Goal: Task Accomplishment & Management: Manage account settings

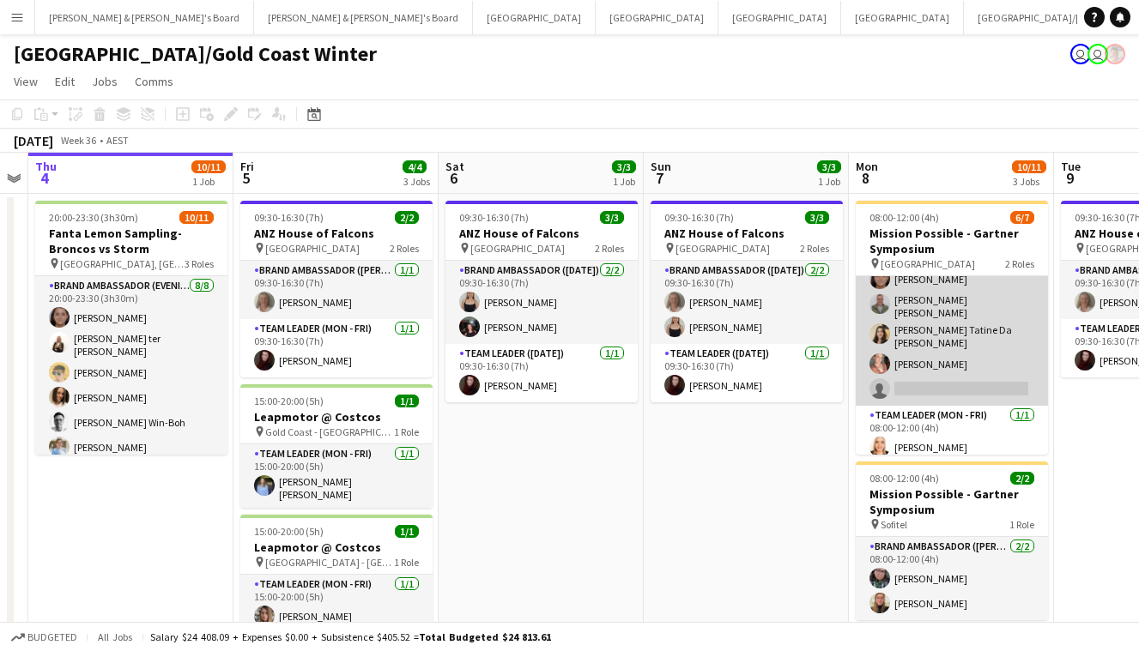
scroll to position [68, 0]
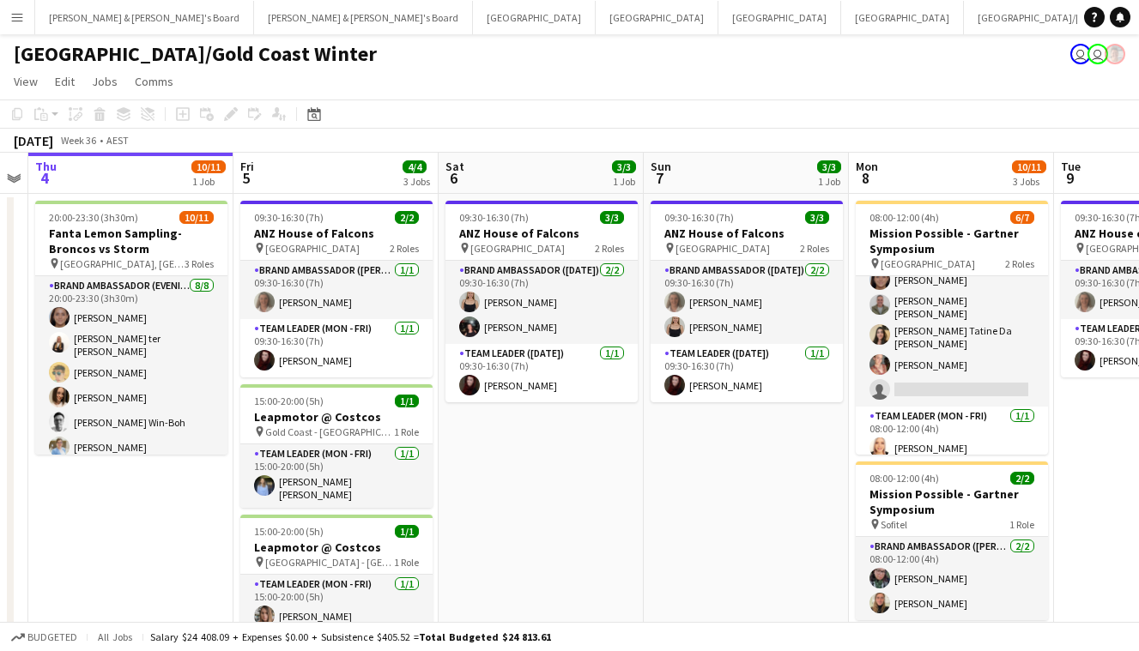
click at [21, 9] on button "Menu" at bounding box center [17, 17] width 34 height 34
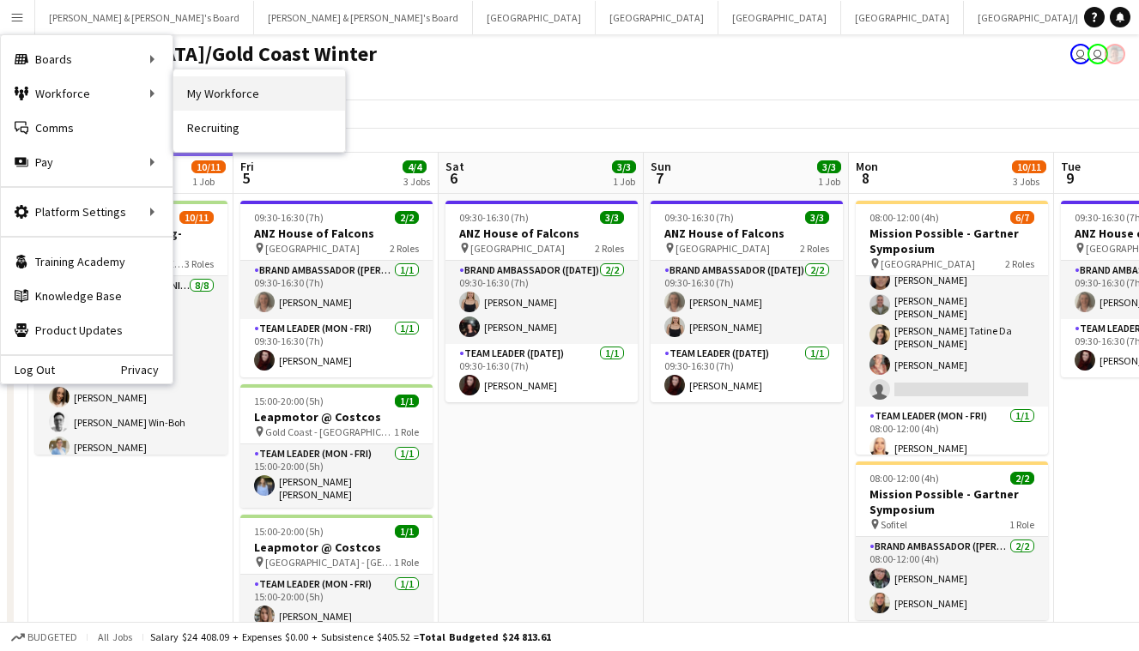
click at [231, 103] on link "My Workforce" at bounding box center [259, 93] width 172 height 34
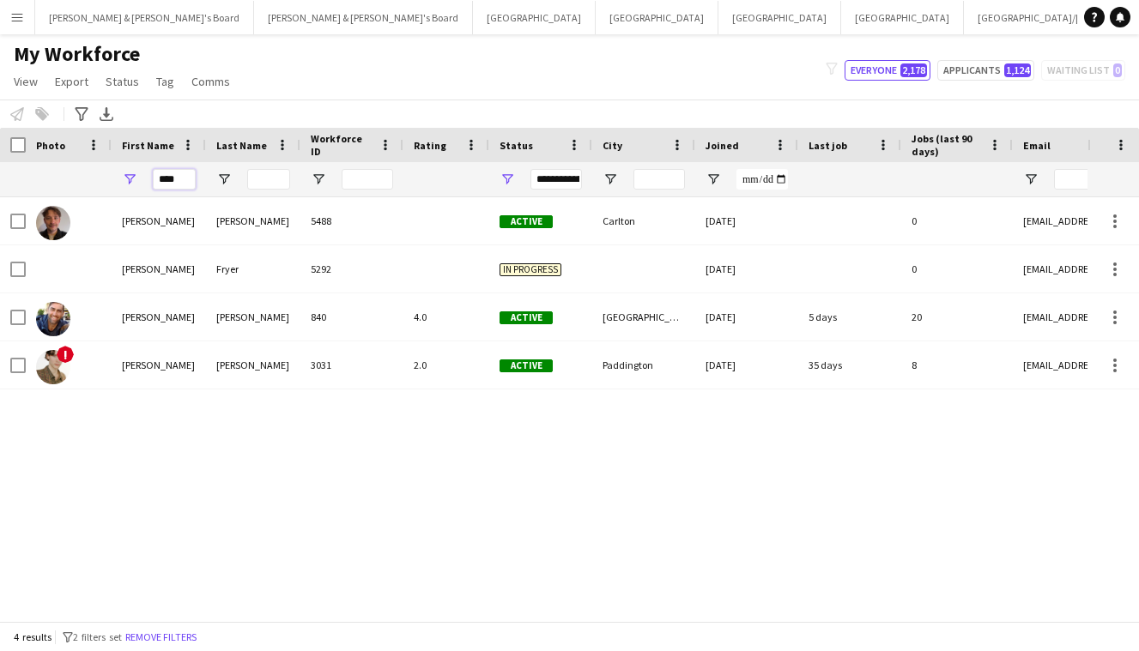
click at [177, 180] on input "****" at bounding box center [174, 179] width 43 height 21
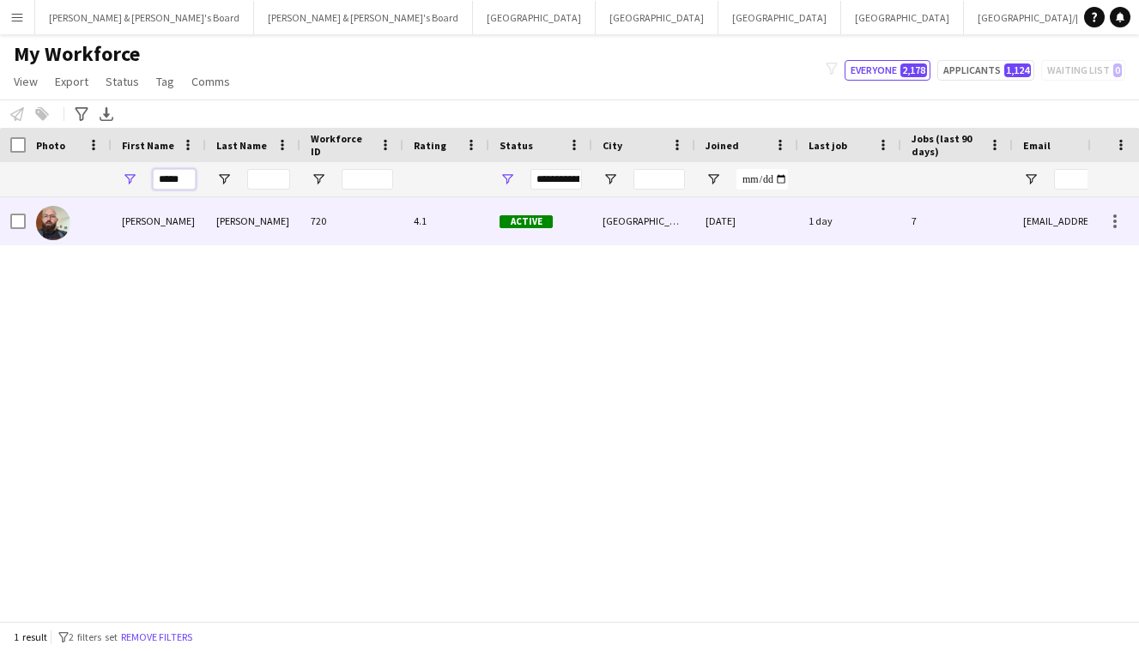
type input "*****"
drag, startPoint x: 179, startPoint y: 212, endPoint x: 230, endPoint y: 235, distance: 55.7
click at [230, 235] on div "[PERSON_NAME]" at bounding box center [253, 220] width 94 height 47
click at [270, 220] on div "[PERSON_NAME]" at bounding box center [253, 220] width 94 height 47
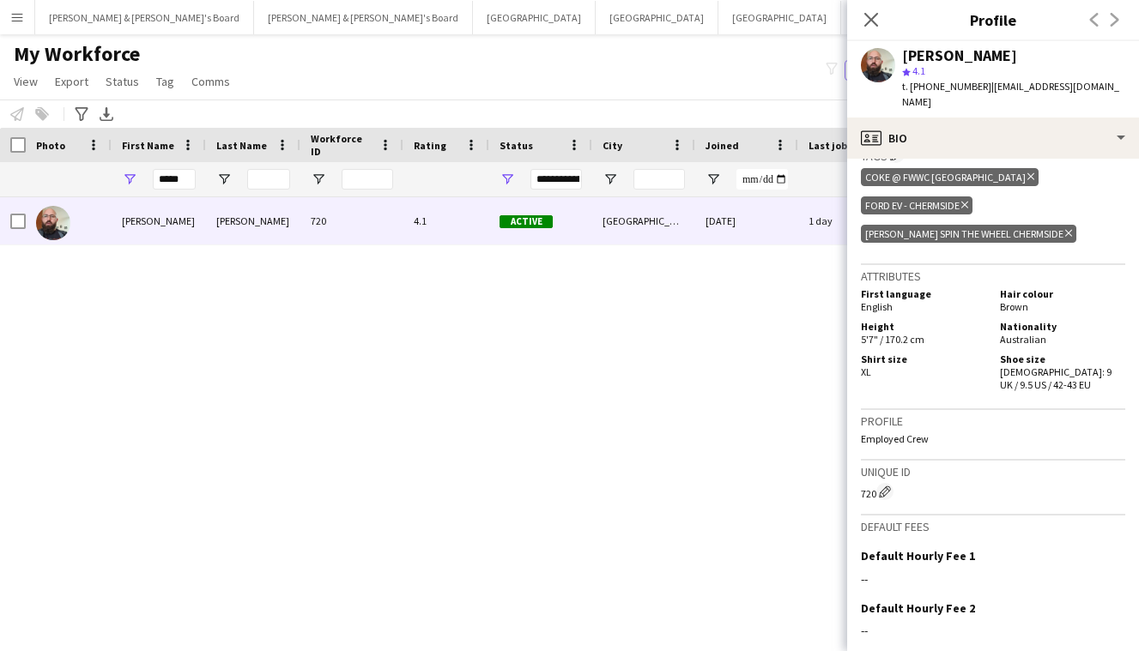
scroll to position [796, 0]
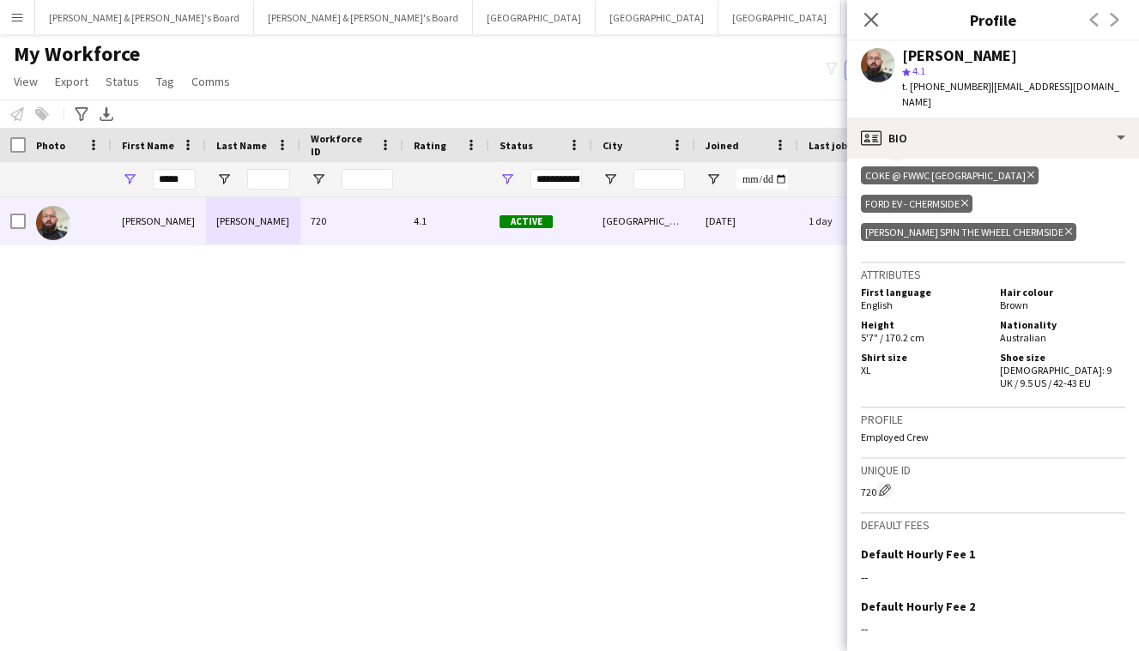
click at [957, 79] on div "t. +61417103291 | rchaplin1983@gmail.com" at bounding box center [1013, 94] width 223 height 31
click at [929, 63] on div "star 4.1" at bounding box center [1013, 70] width 223 height 15
click at [884, 62] on app-user-avatar at bounding box center [878, 65] width 34 height 34
click at [944, 54] on div "[PERSON_NAME]" at bounding box center [959, 55] width 115 height 15
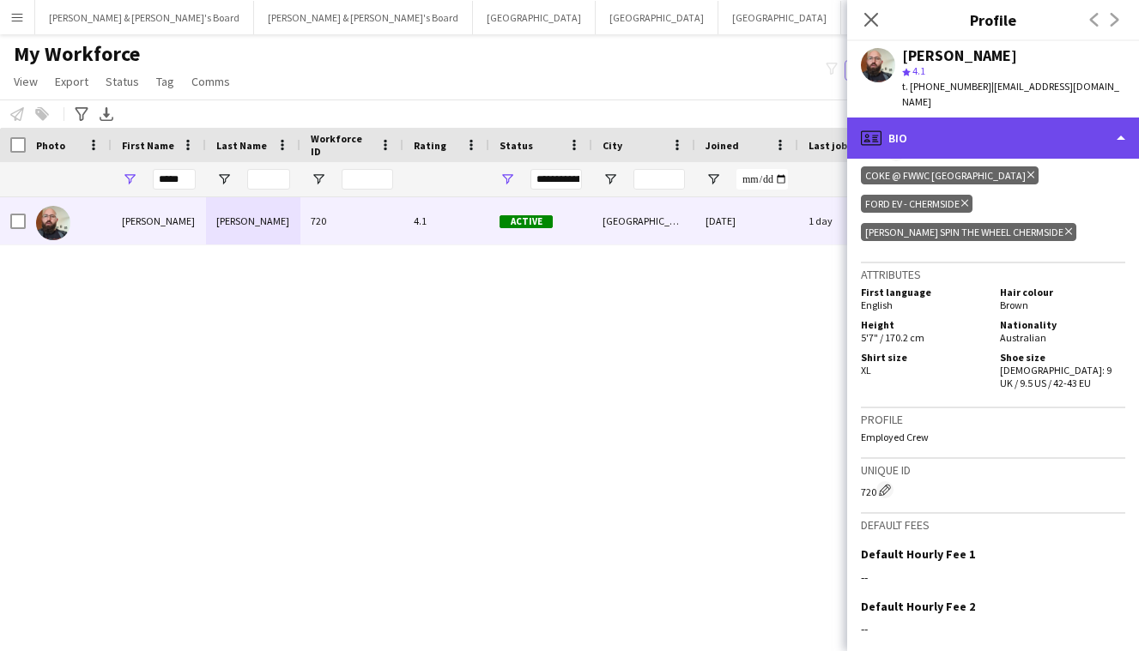
click at [931, 129] on div "profile Bio" at bounding box center [993, 138] width 292 height 41
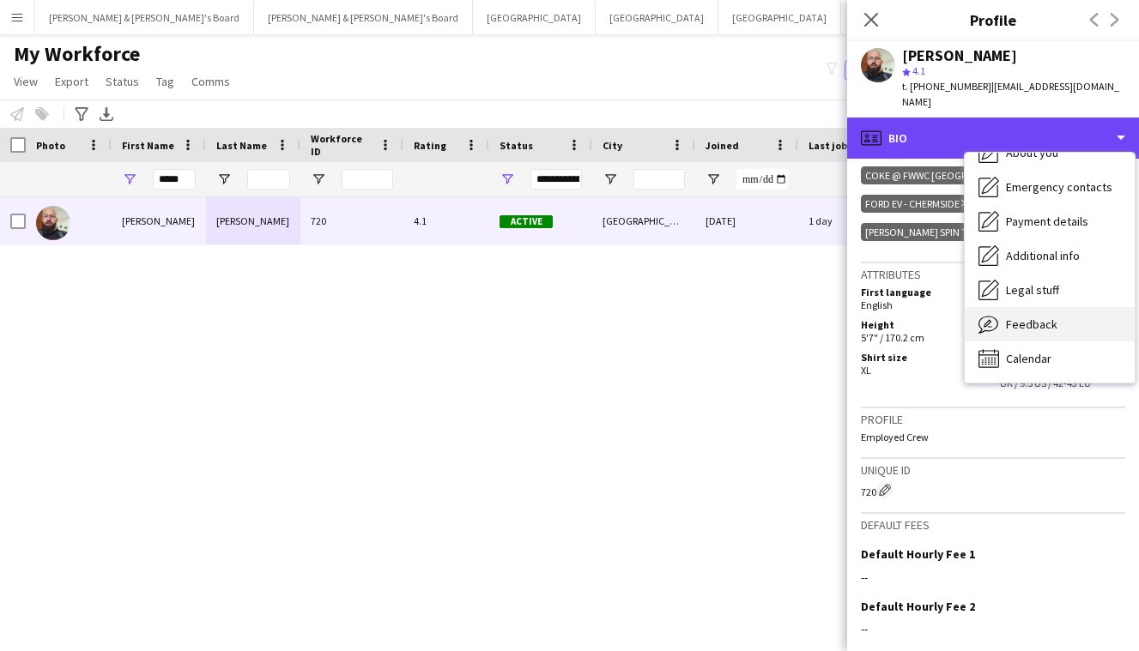
scroll to position [127, 0]
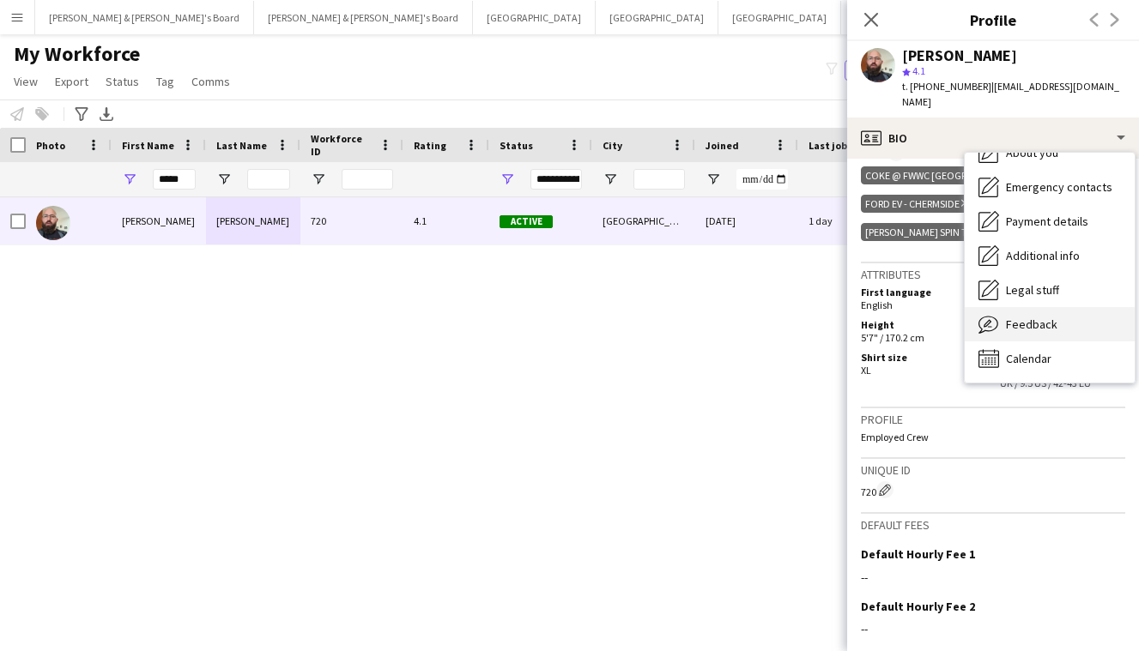
click at [1024, 317] on span "Feedback" at bounding box center [1031, 324] width 51 height 15
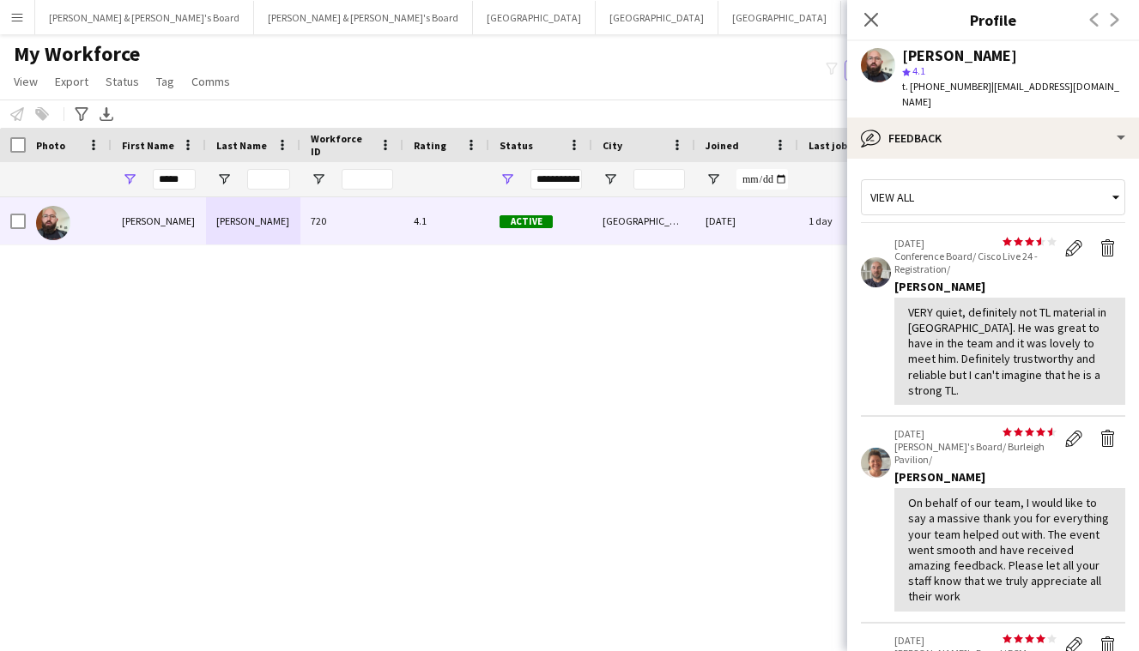
scroll to position [0, 0]
click at [870, 19] on icon at bounding box center [870, 19] width 16 height 16
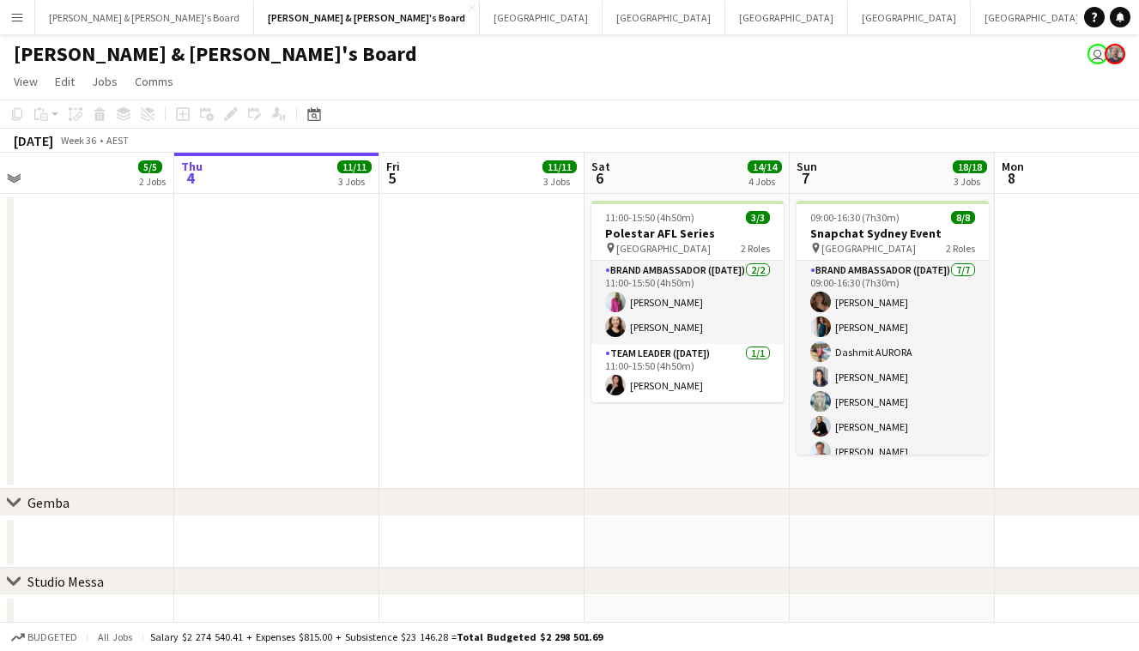
scroll to position [0, 439]
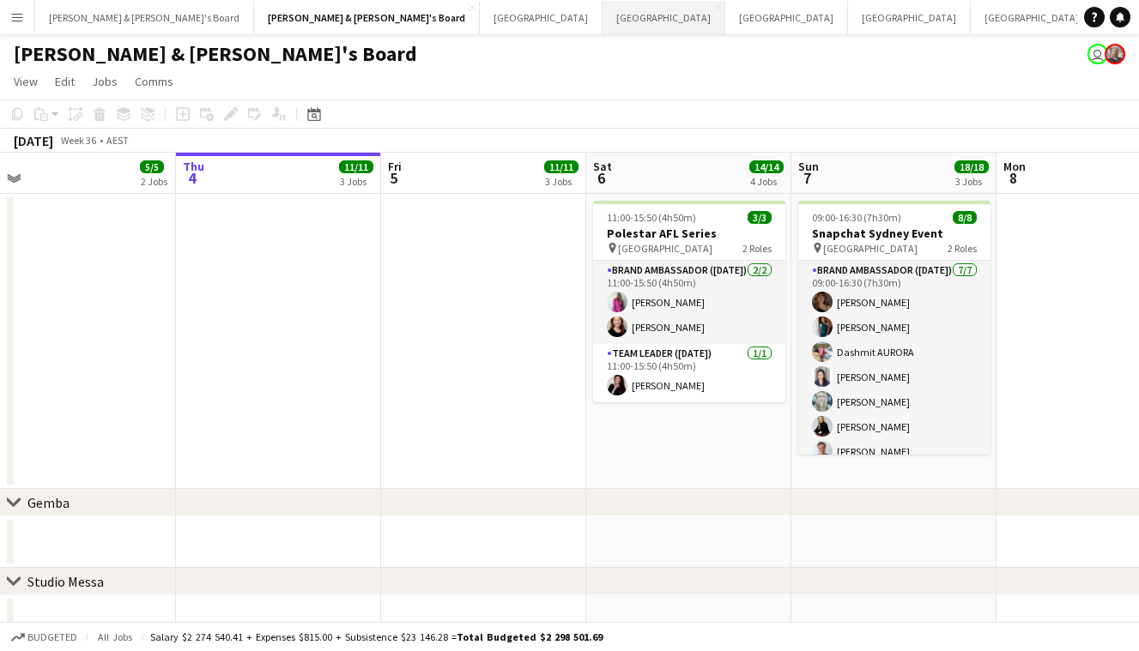
click at [602, 14] on button "Sydney Close" at bounding box center [663, 17] width 123 height 33
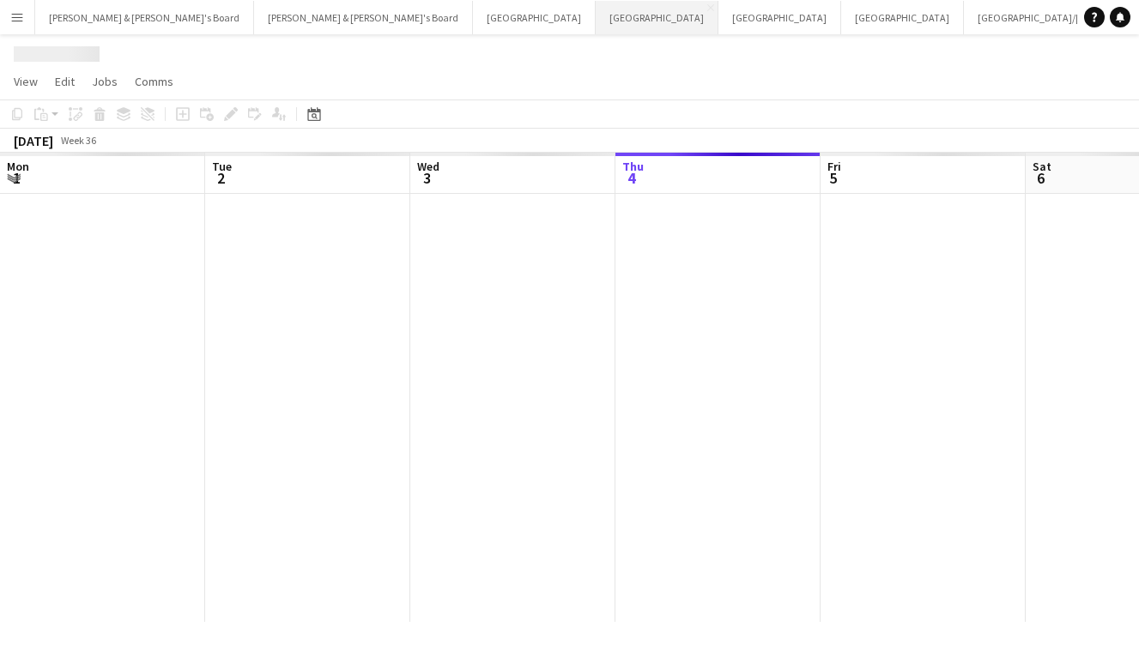
scroll to position [0, 410]
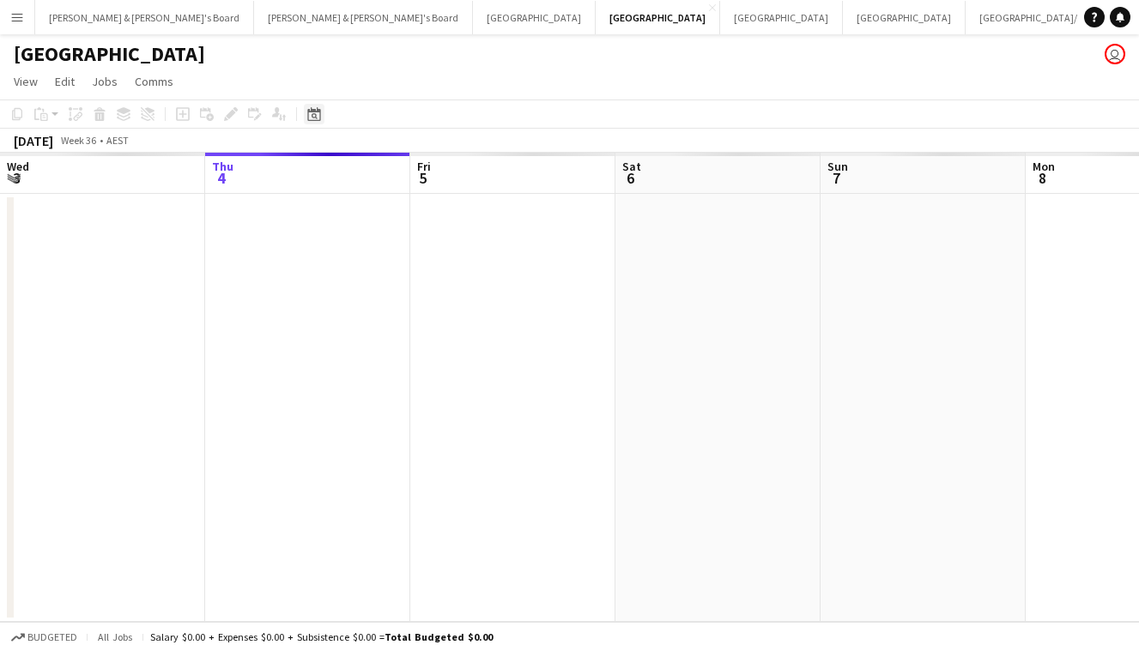
click at [318, 109] on icon "Date picker" at bounding box center [314, 114] width 14 height 14
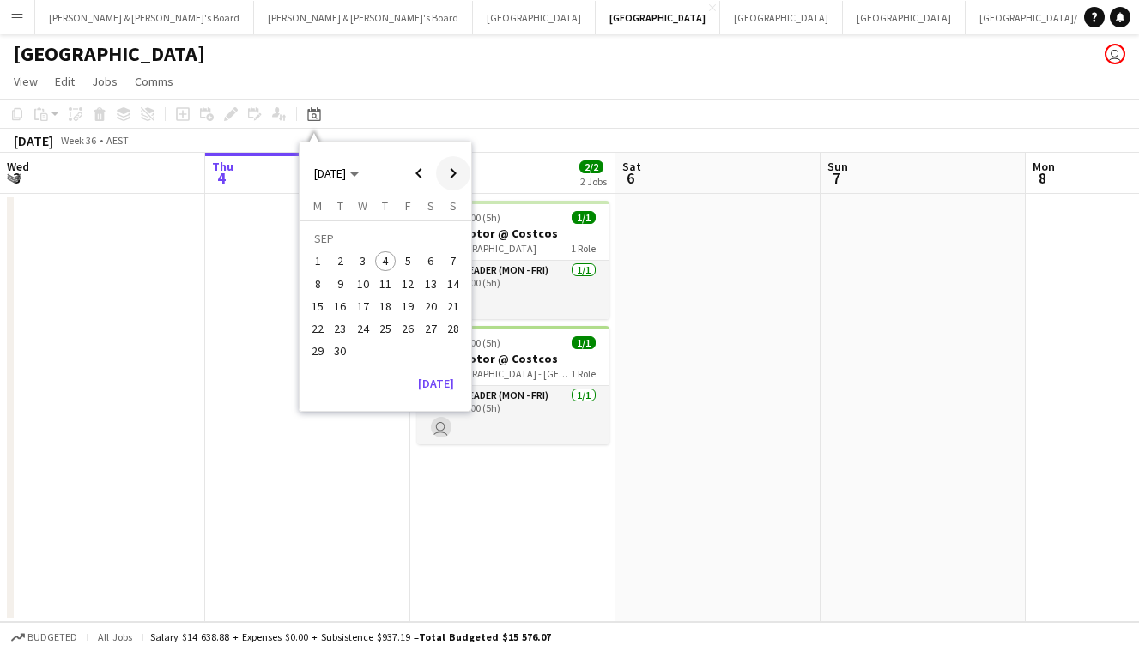
click at [459, 175] on span "Next month" at bounding box center [453, 173] width 34 height 34
click at [338, 311] on span "14" at bounding box center [340, 306] width 21 height 21
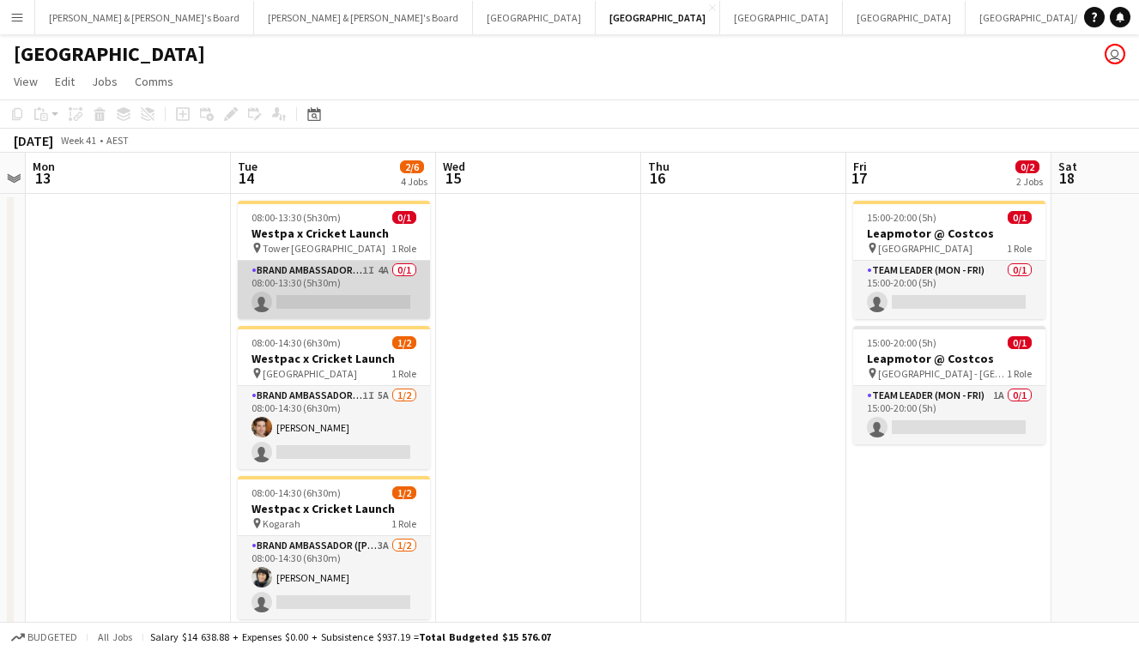
click at [359, 285] on app-card-role "Brand Ambassador (Mon - Fri) 1I 4A 0/1 08:00-13:30 (5h30m) single-neutral-actio…" at bounding box center [334, 290] width 192 height 58
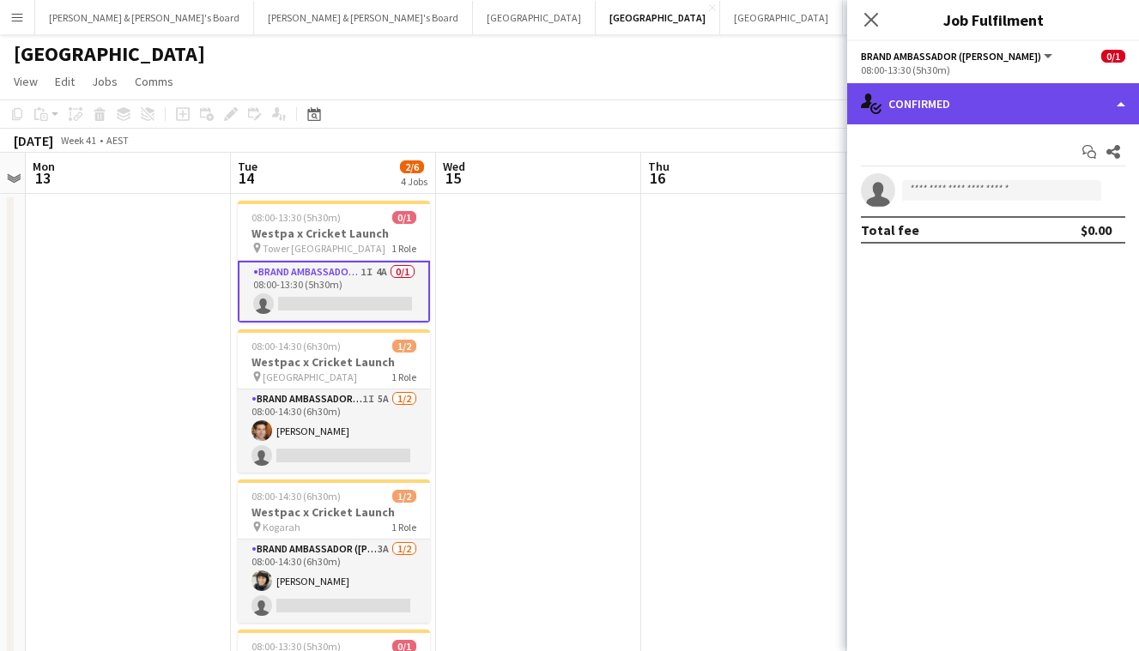
click at [1026, 100] on div "single-neutral-actions-check-2 Confirmed" at bounding box center [993, 103] width 292 height 41
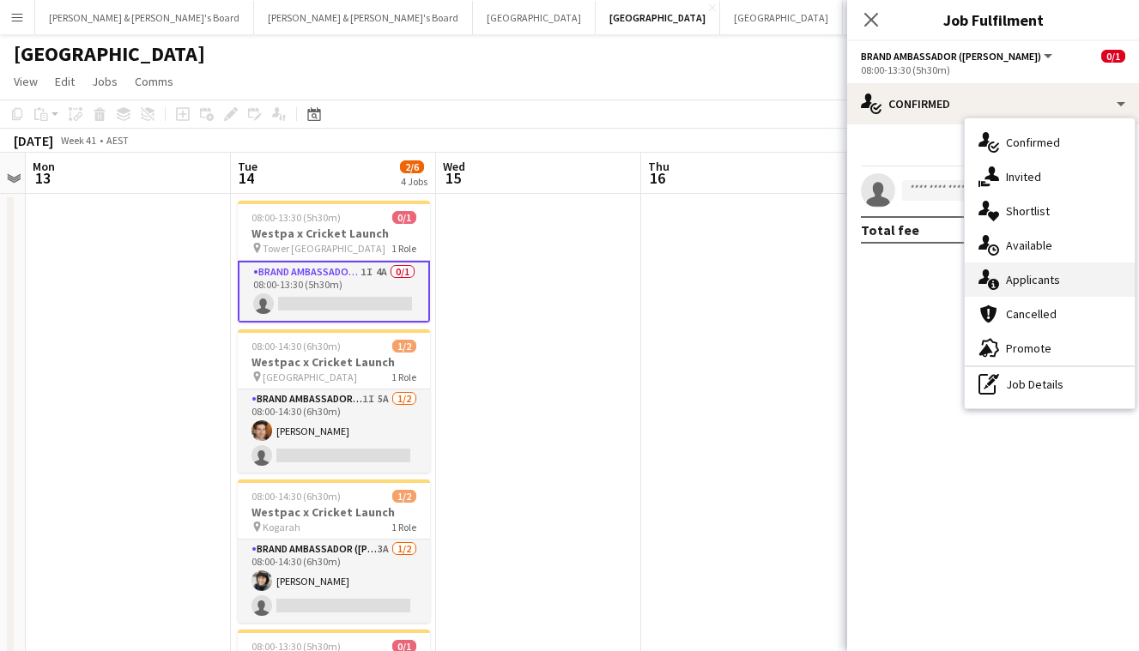
click at [1025, 289] on div "single-neutral-actions-information Applicants" at bounding box center [1049, 280] width 170 height 34
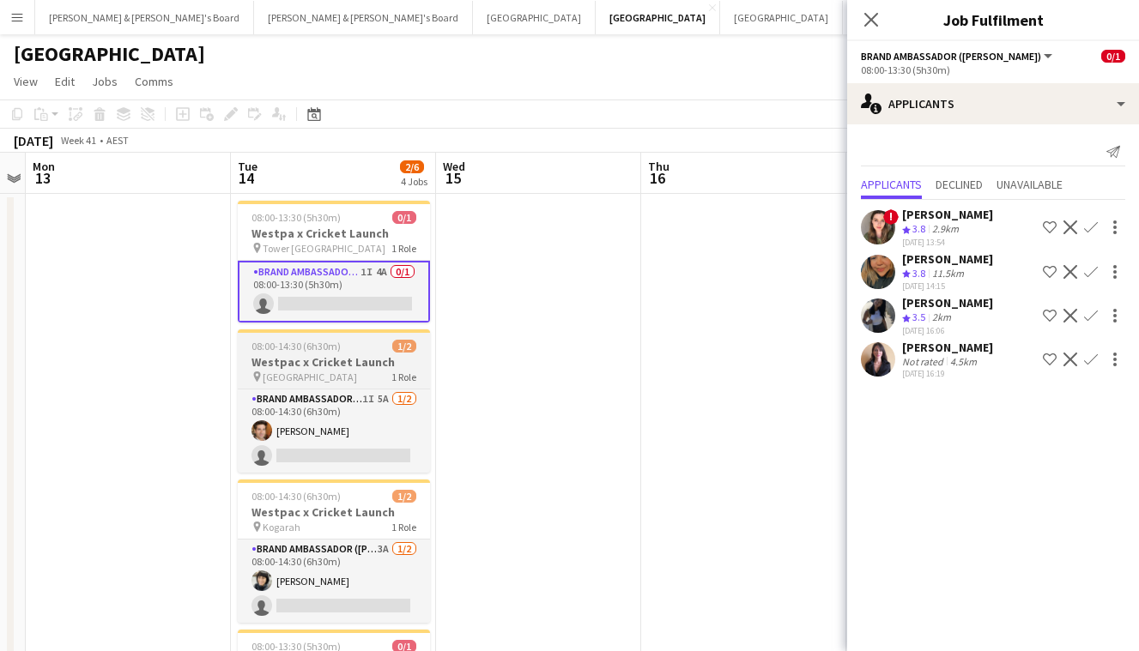
click at [355, 371] on div "pin [GEOGRAPHIC_DATA] 1 Role" at bounding box center [334, 377] width 192 height 14
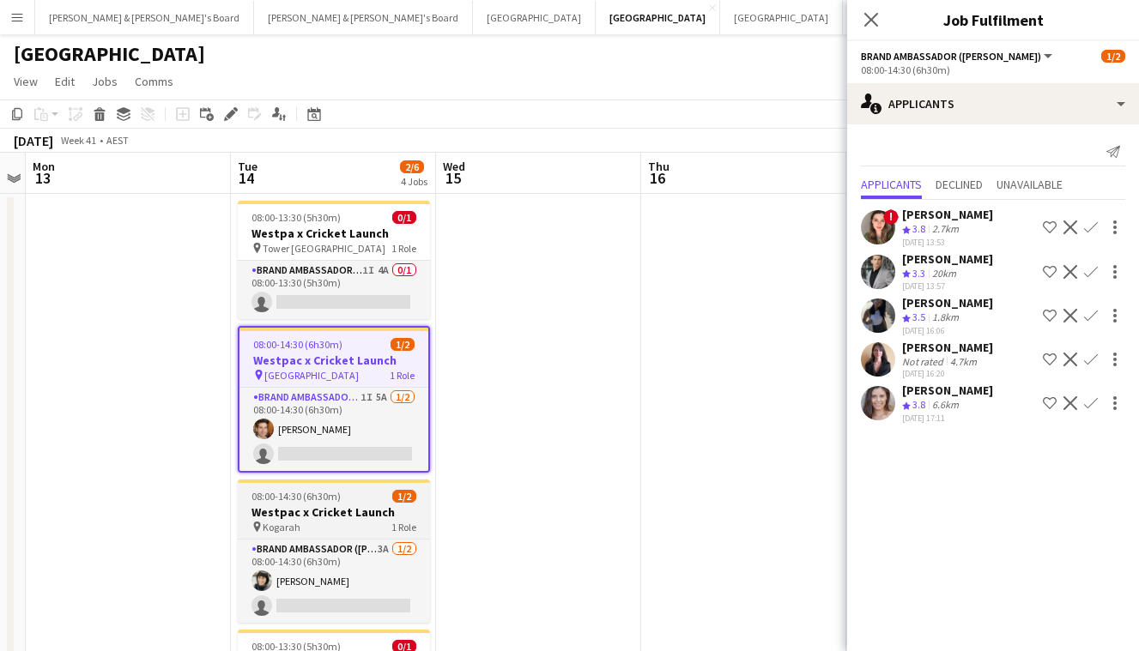
click at [374, 509] on h3 "Westpac x Cricket Launch" at bounding box center [334, 511] width 192 height 15
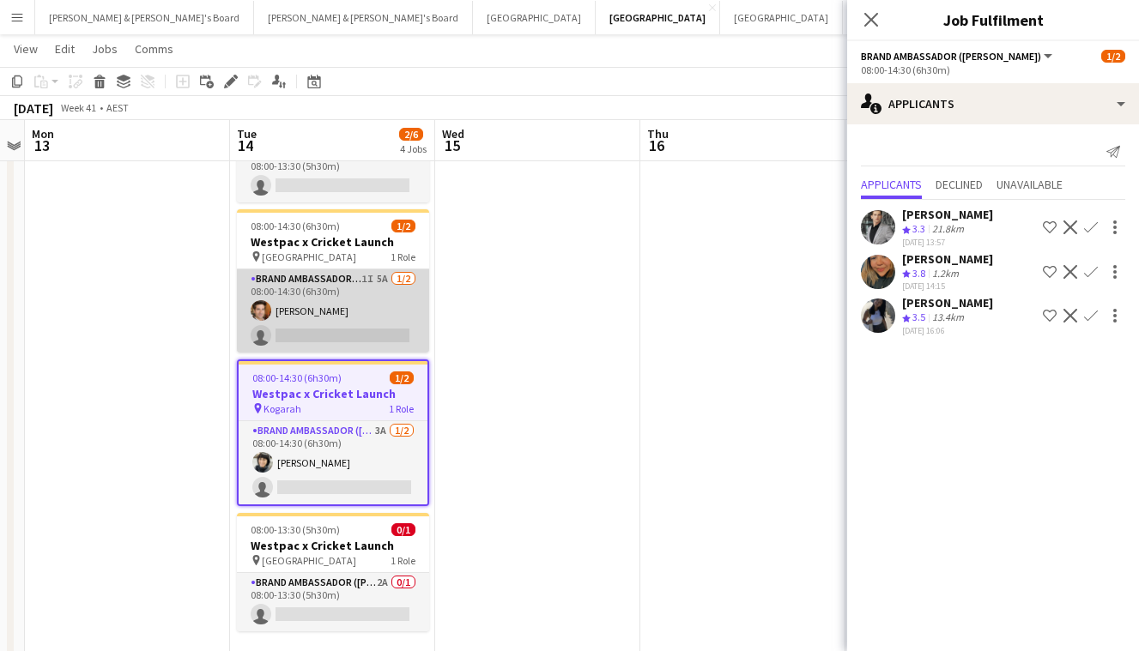
scroll to position [124, 0]
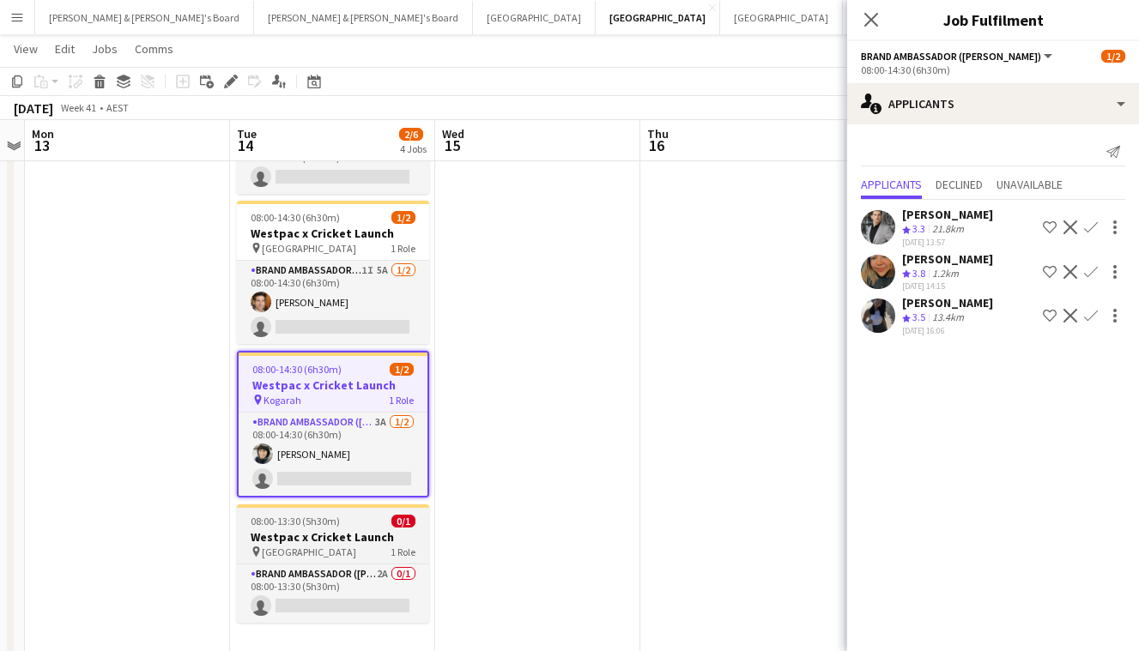
click at [336, 548] on span "[GEOGRAPHIC_DATA]" at bounding box center [309, 552] width 94 height 13
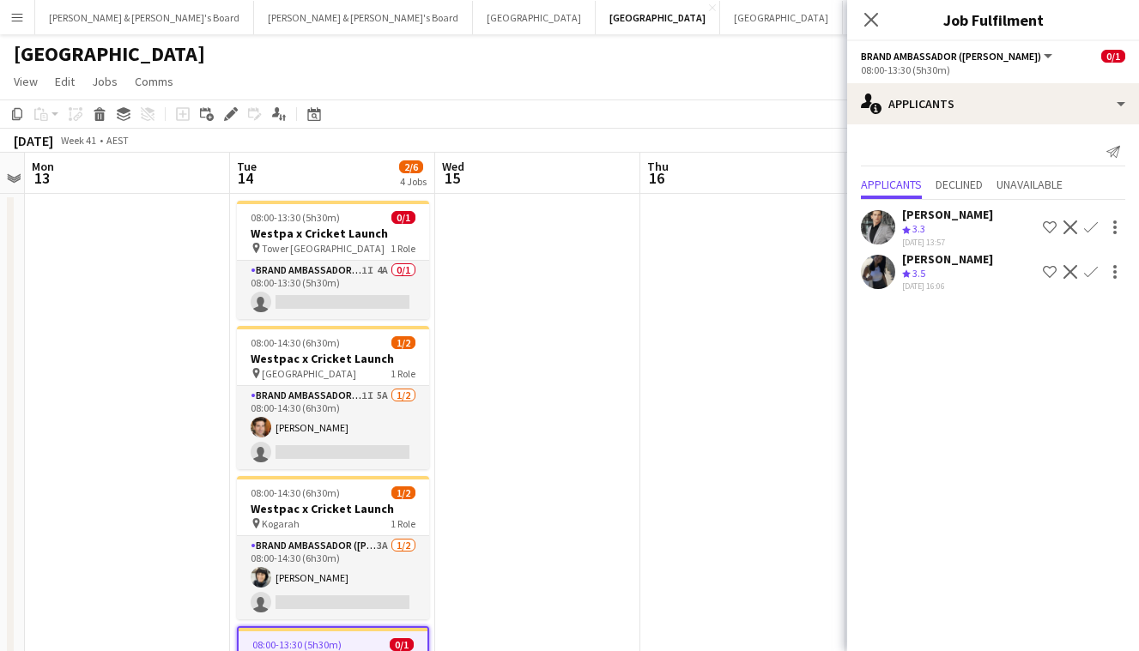
scroll to position [0, 0]
click at [17, 22] on app-icon "Menu" at bounding box center [17, 17] width 14 height 14
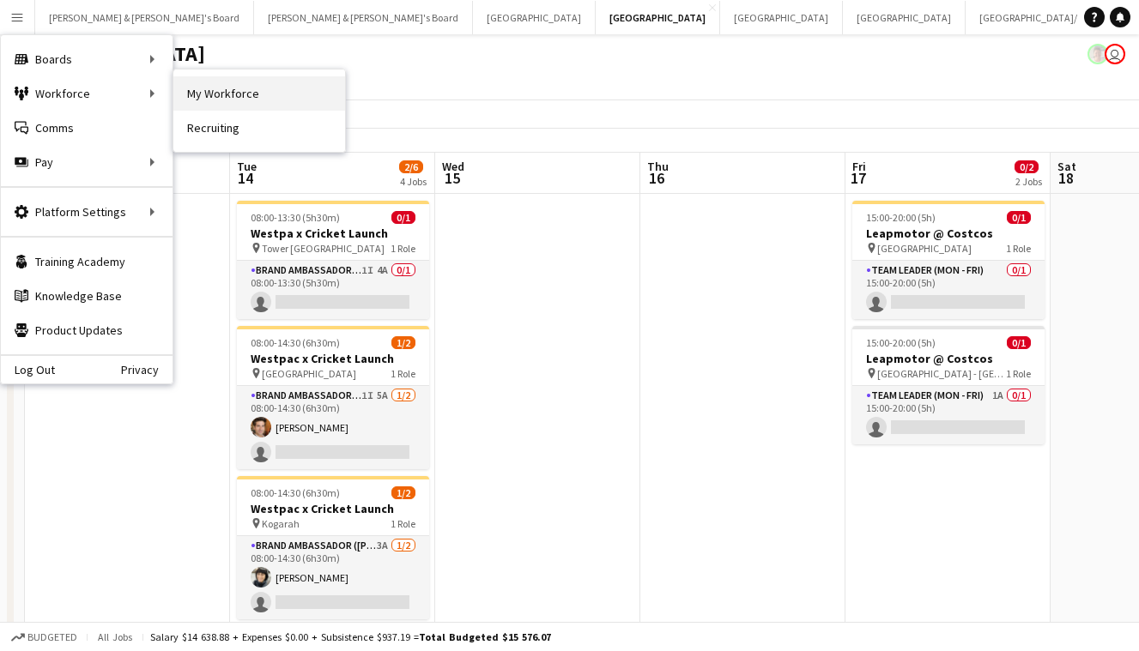
click at [216, 102] on link "My Workforce" at bounding box center [259, 93] width 172 height 34
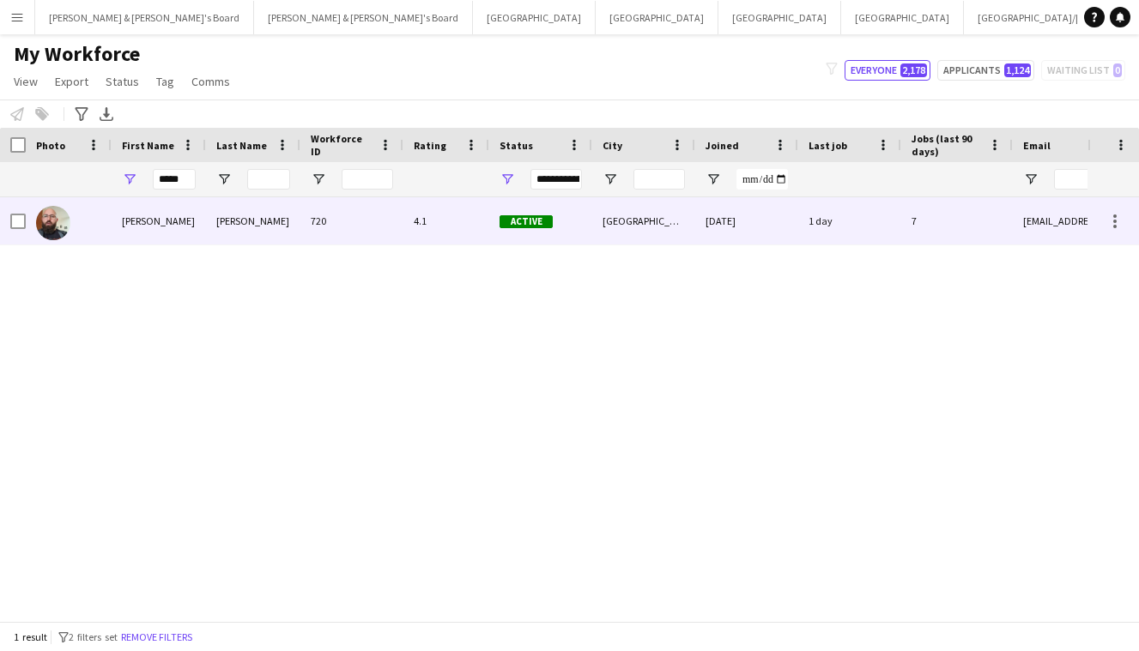
click at [214, 227] on div "[PERSON_NAME]" at bounding box center [253, 220] width 94 height 47
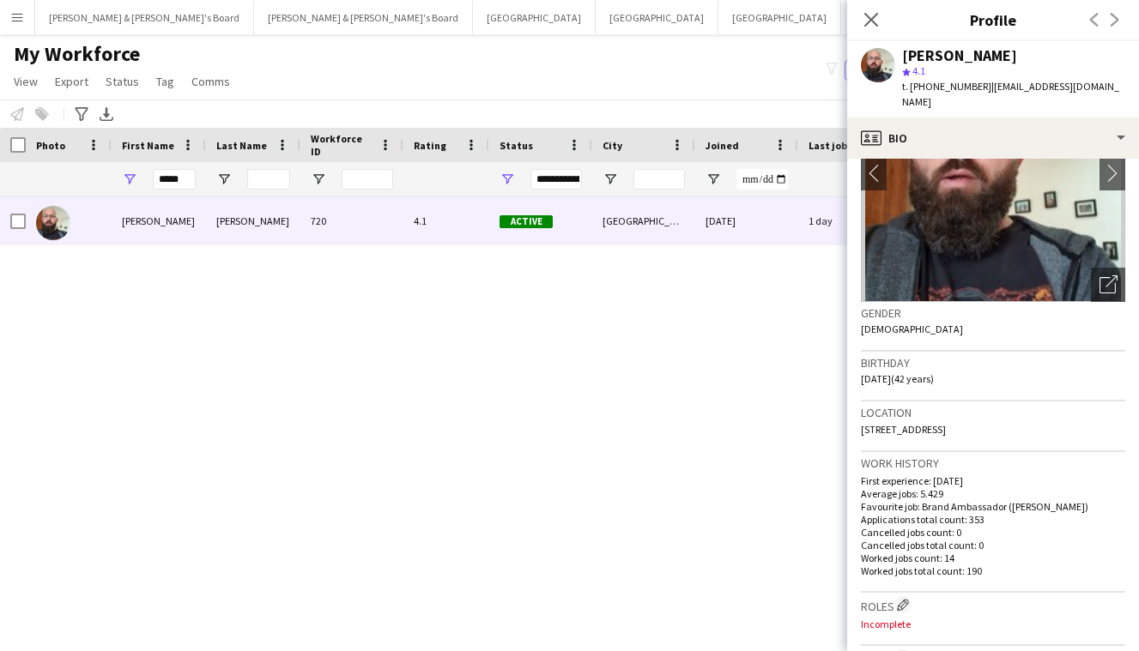
scroll to position [127, 0]
click at [841, 21] on button "Melbourne Close" at bounding box center [902, 17] width 123 height 33
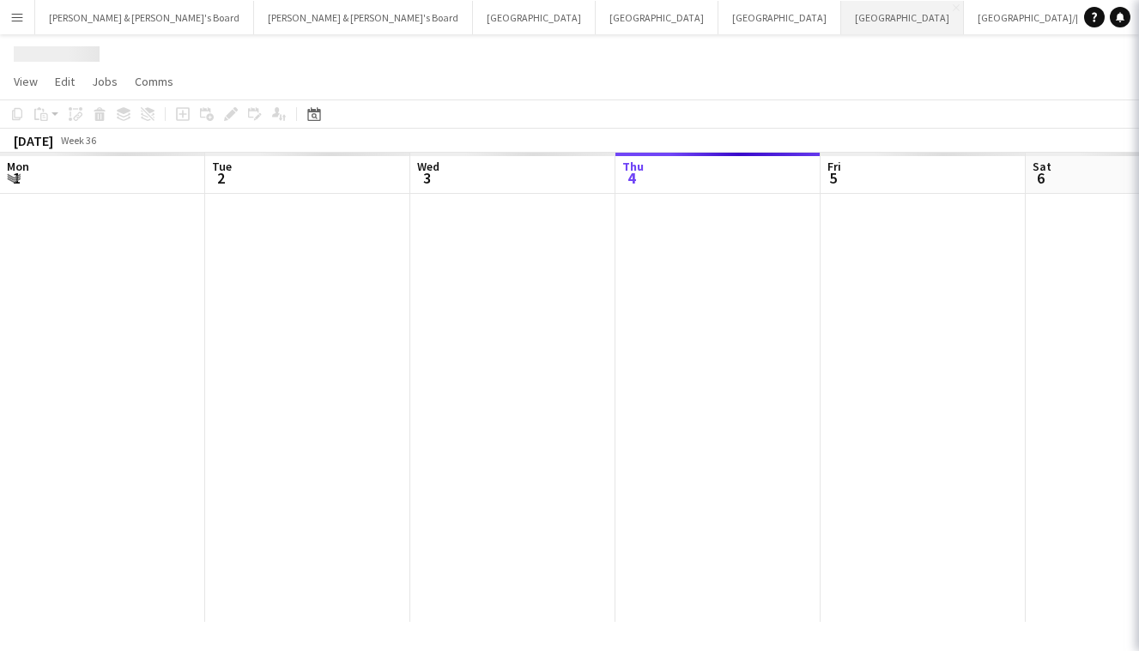
scroll to position [0, 410]
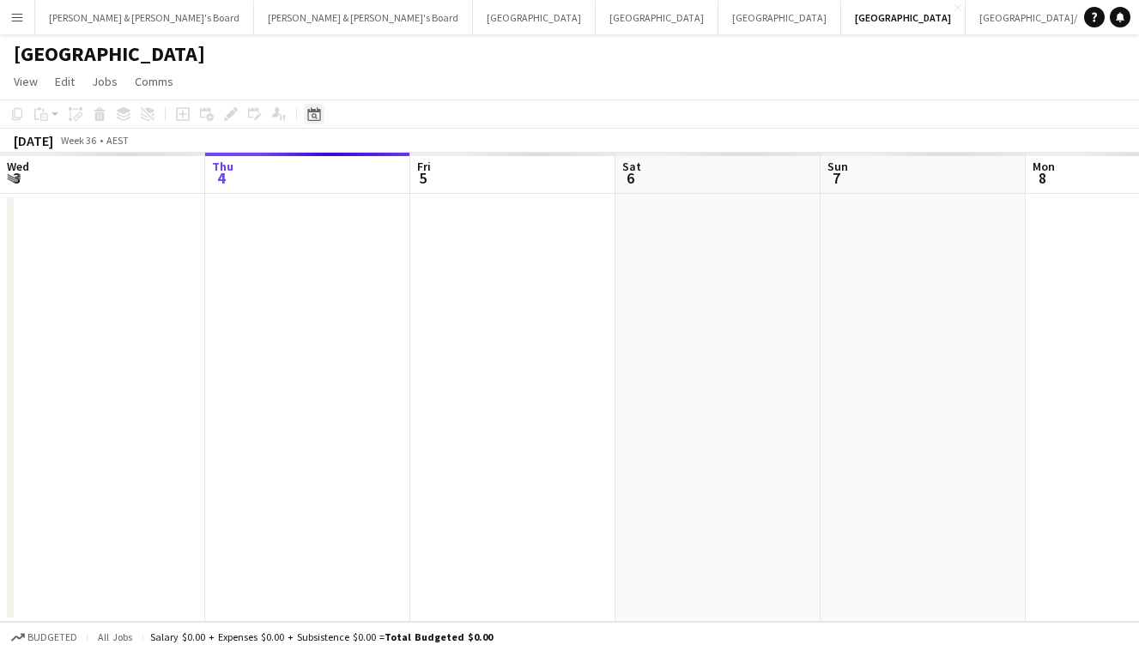
click at [309, 121] on div "Date picker" at bounding box center [314, 114] width 21 height 21
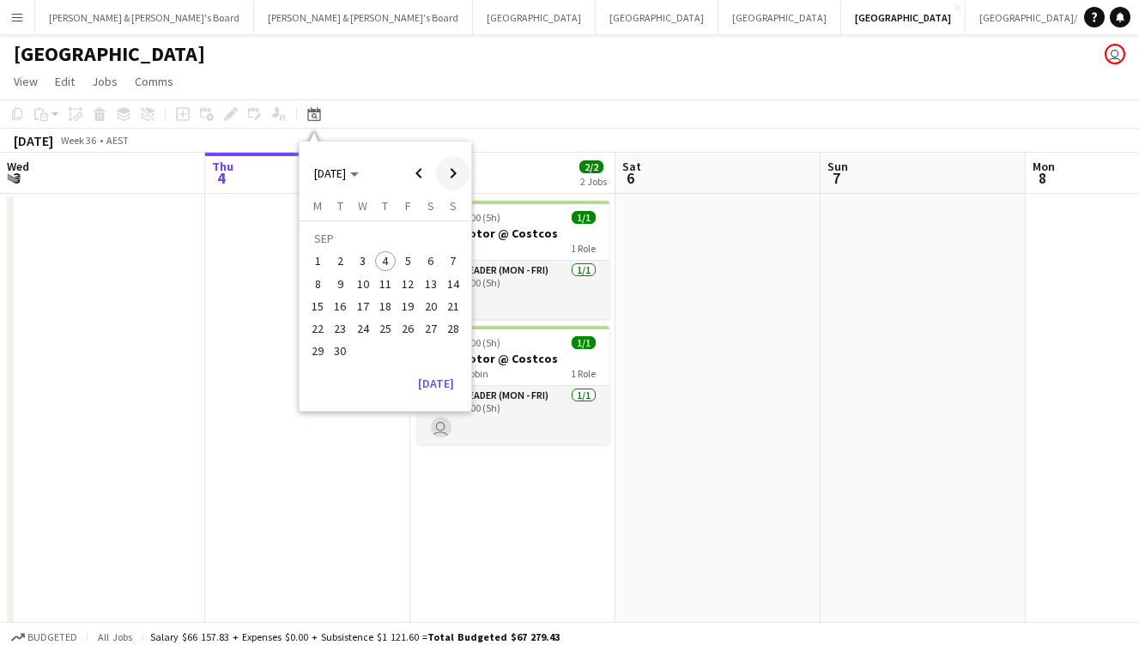
click at [445, 178] on span "Next month" at bounding box center [453, 173] width 34 height 34
click at [341, 305] on span "14" at bounding box center [340, 306] width 21 height 21
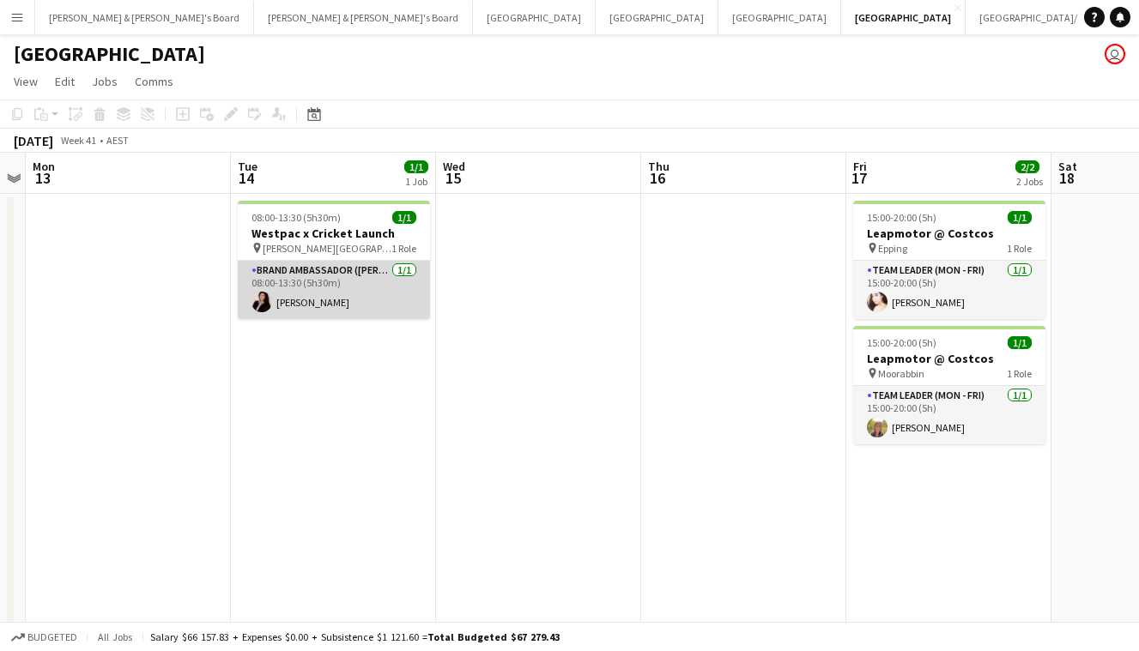
scroll to position [0, 0]
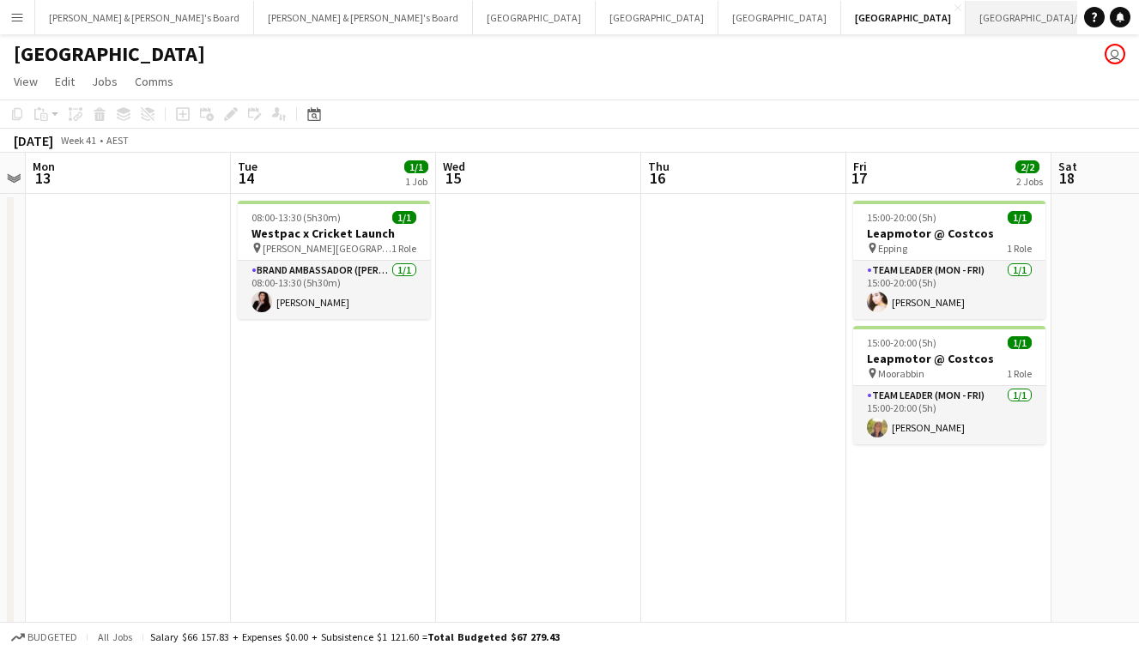
click at [965, 21] on button "[GEOGRAPHIC_DATA]/[GEOGRAPHIC_DATA] Close" at bounding box center [1075, 17] width 220 height 33
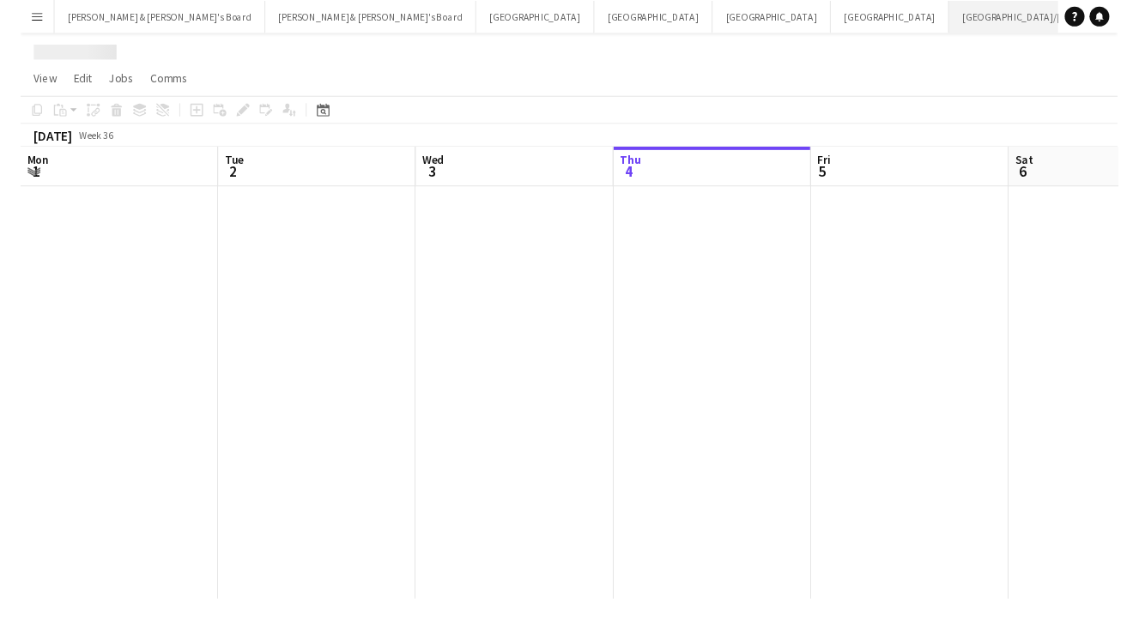
scroll to position [0, 410]
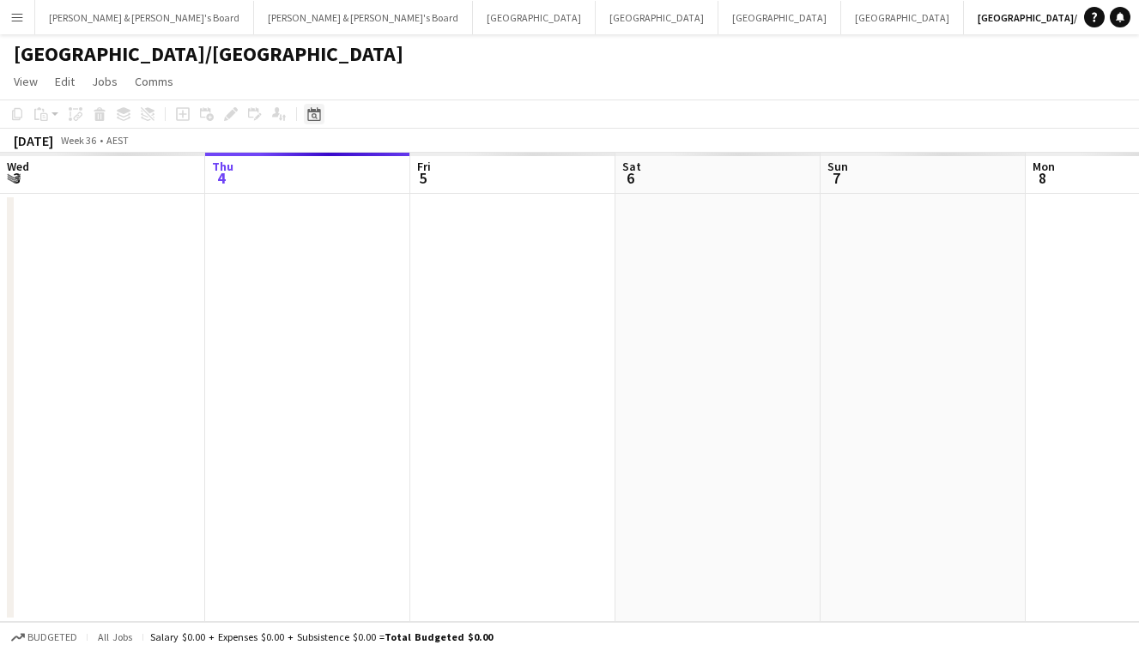
click at [314, 118] on icon "Date picker" at bounding box center [314, 114] width 14 height 14
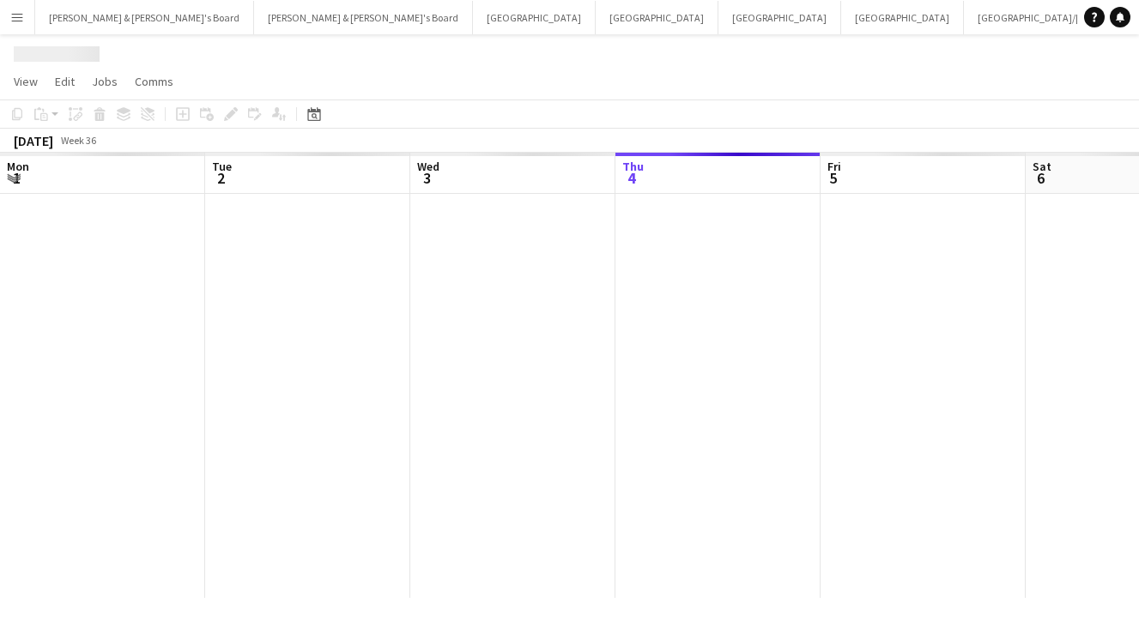
scroll to position [0, 410]
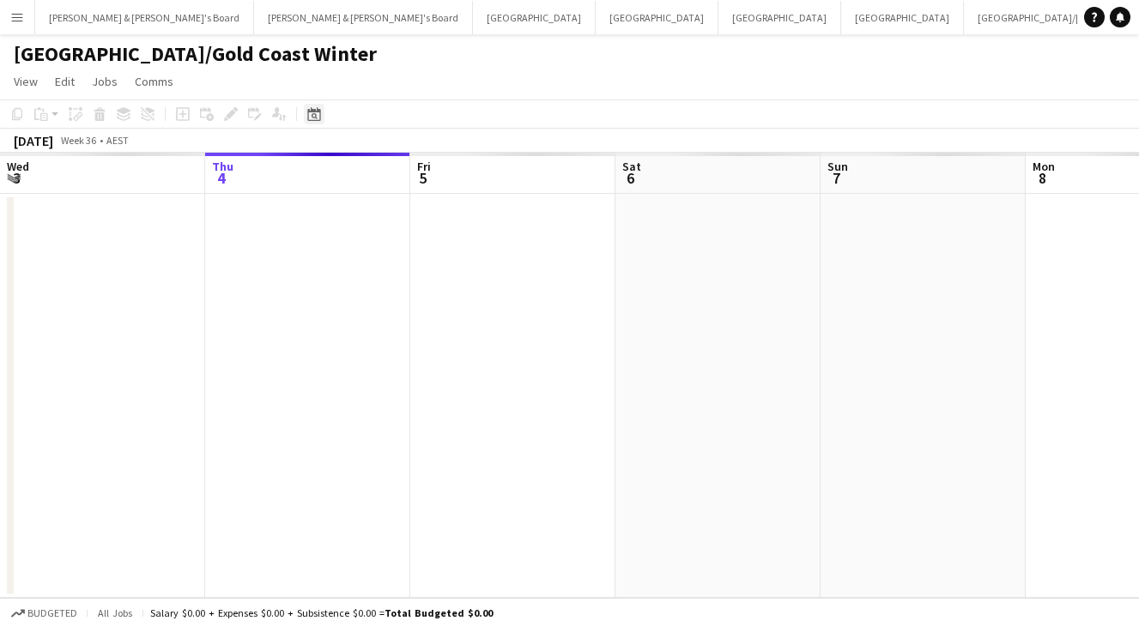
click at [320, 116] on icon at bounding box center [313, 114] width 13 height 14
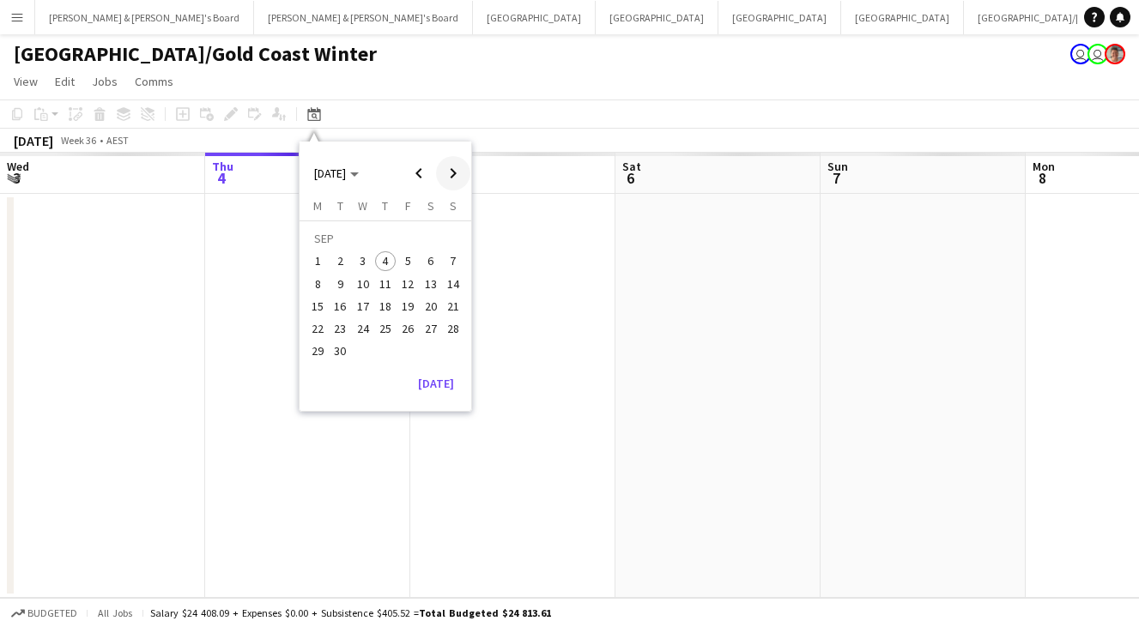
click at [454, 179] on span "Next month" at bounding box center [453, 173] width 34 height 34
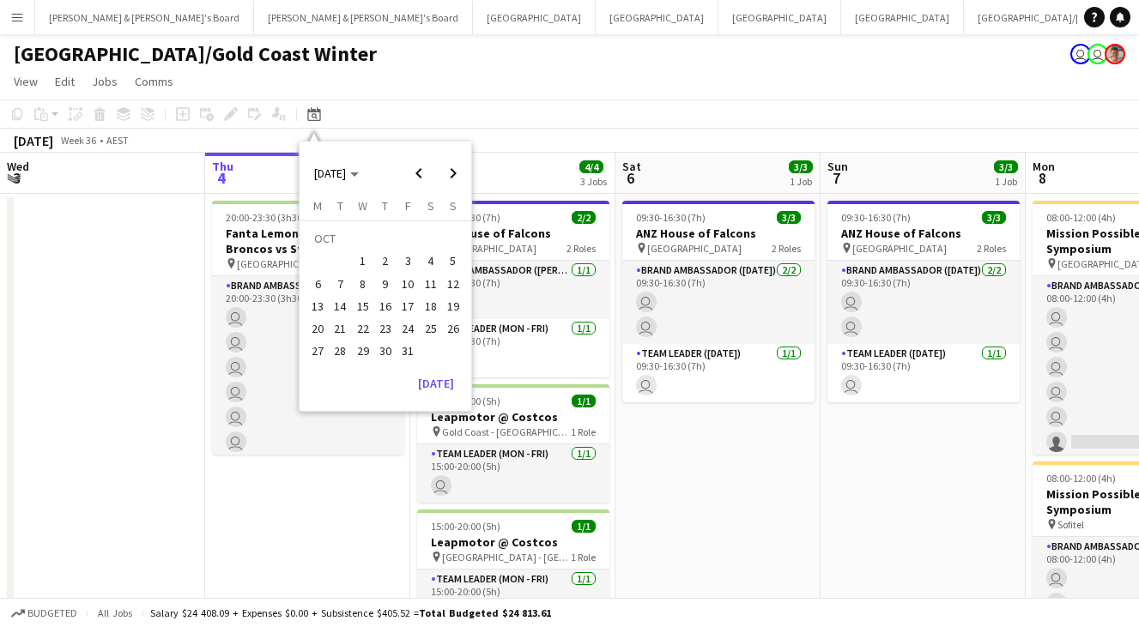
click at [342, 304] on span "14" at bounding box center [340, 306] width 21 height 21
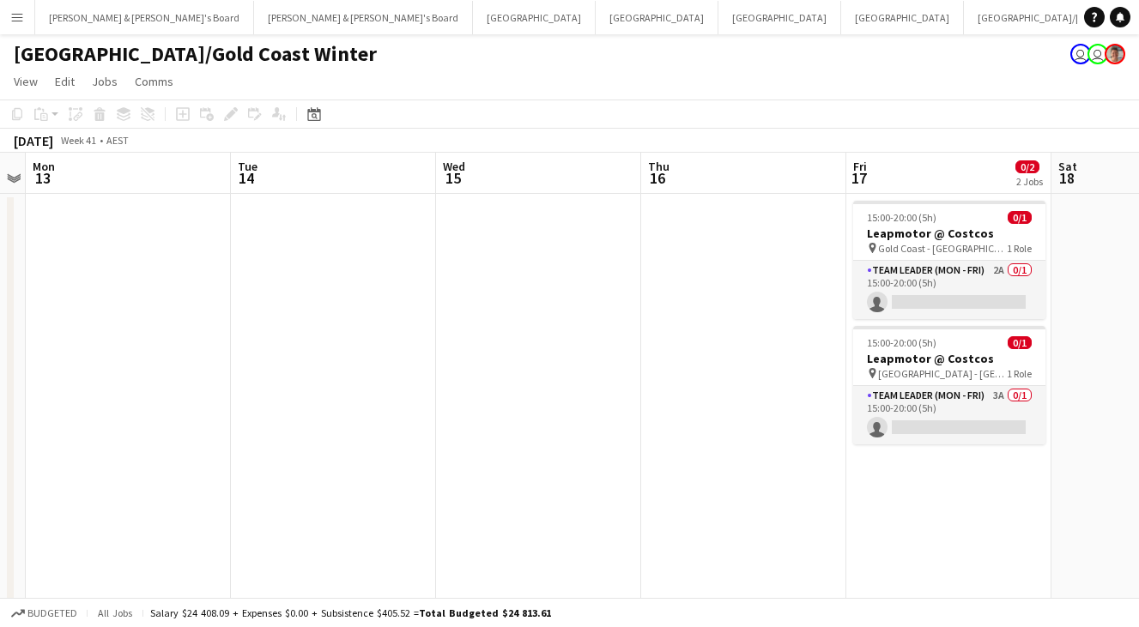
click at [331, 112] on app-toolbar "Copy Paste Paste Command V Paste with crew Command Shift V Paste linked Job [GE…" at bounding box center [569, 114] width 1139 height 29
click at [326, 111] on div "Date picker [DATE] [DATE] [DATE] M [DATE] T [DATE] W [DATE] T [DATE] F [DATE] S…" at bounding box center [308, 114] width 39 height 21
click at [309, 111] on icon at bounding box center [313, 114] width 13 height 14
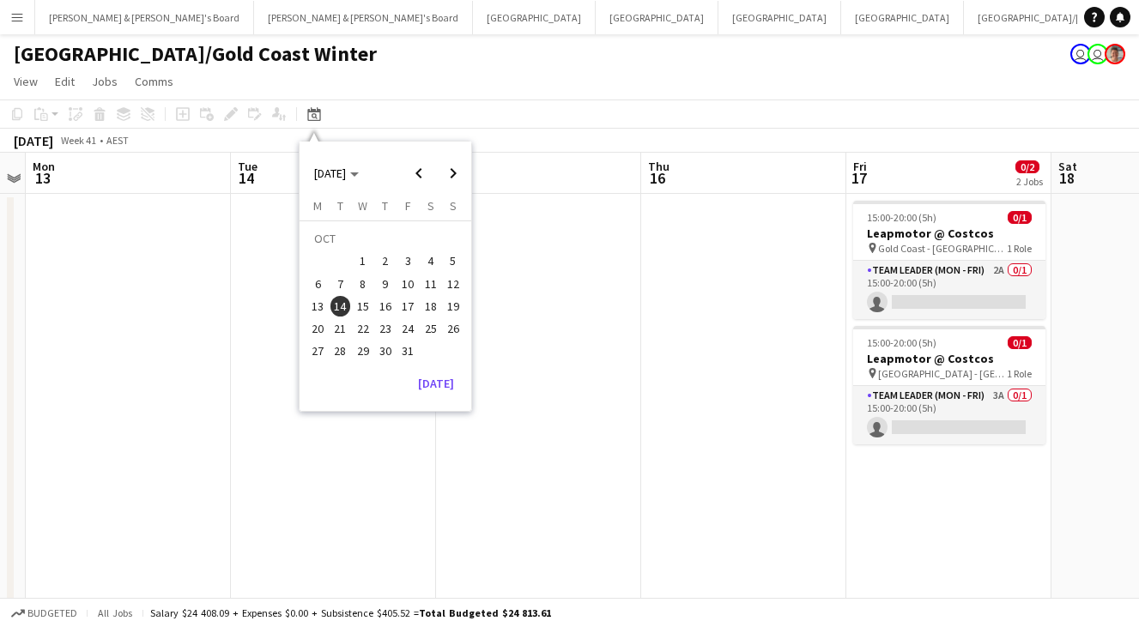
click at [341, 304] on span "14" at bounding box center [340, 306] width 21 height 21
click at [510, 92] on app-page-menu "View Day view expanded Day view collapsed Month view Date picker Jump to [DATE]…" at bounding box center [569, 83] width 1139 height 33
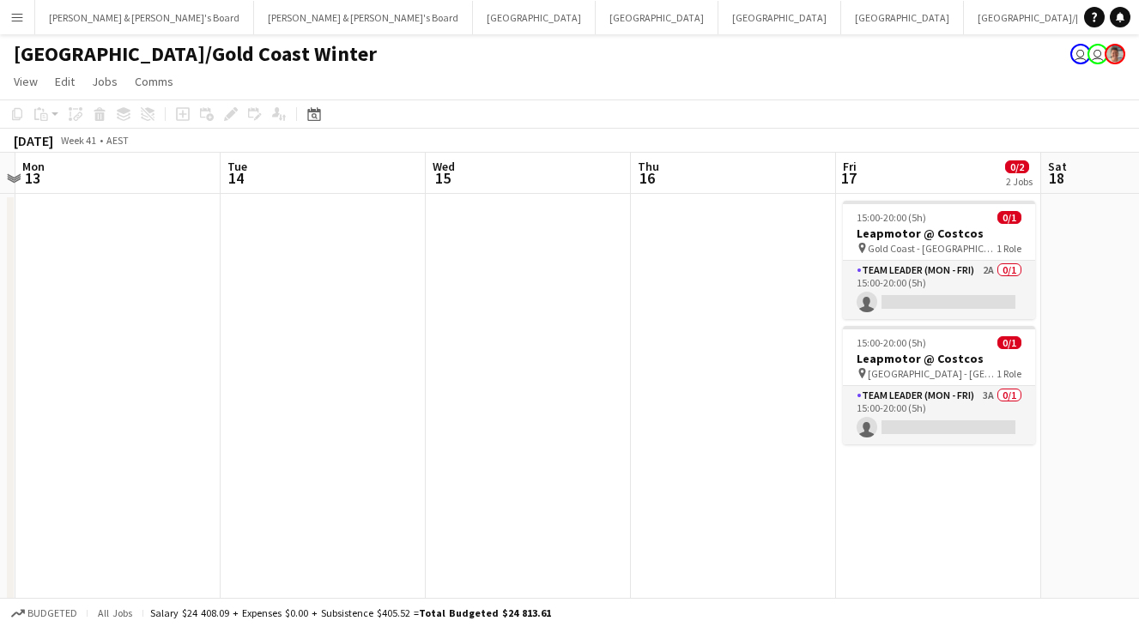
scroll to position [0, 361]
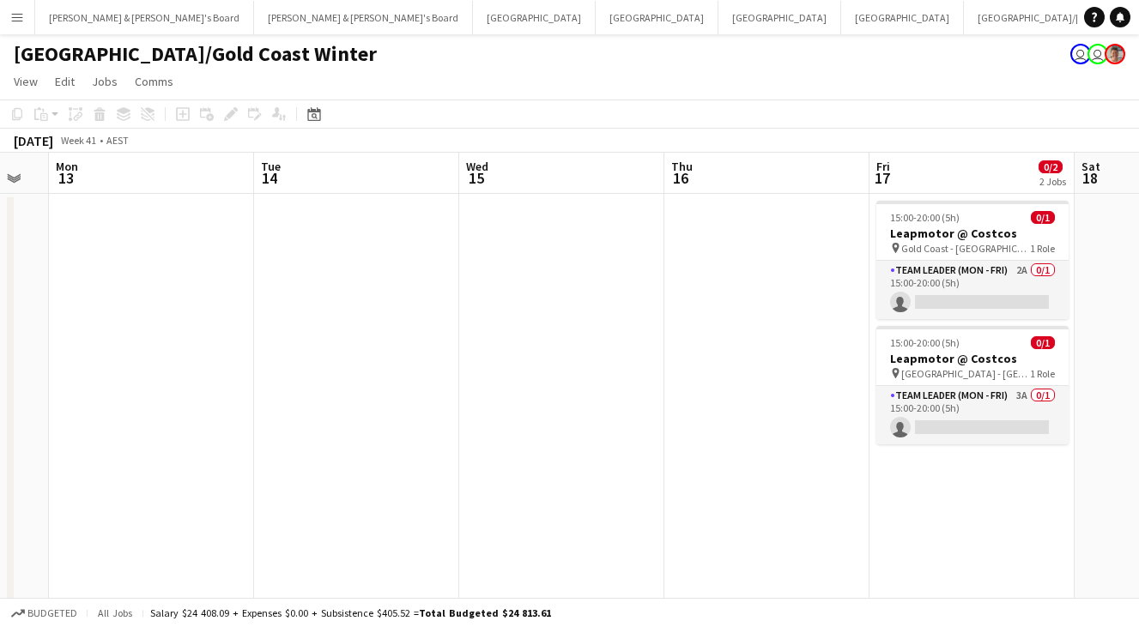
click at [18, 21] on app-icon "Menu" at bounding box center [17, 17] width 14 height 14
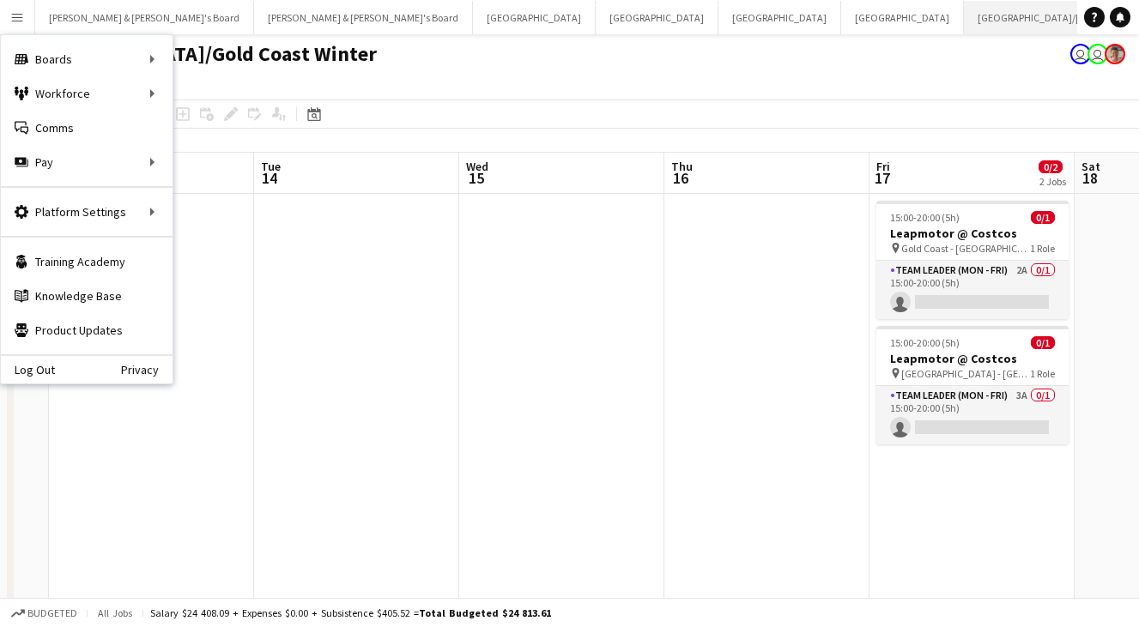
click at [963, 15] on button "[GEOGRAPHIC_DATA]/[GEOGRAPHIC_DATA] Close" at bounding box center [1073, 17] width 220 height 33
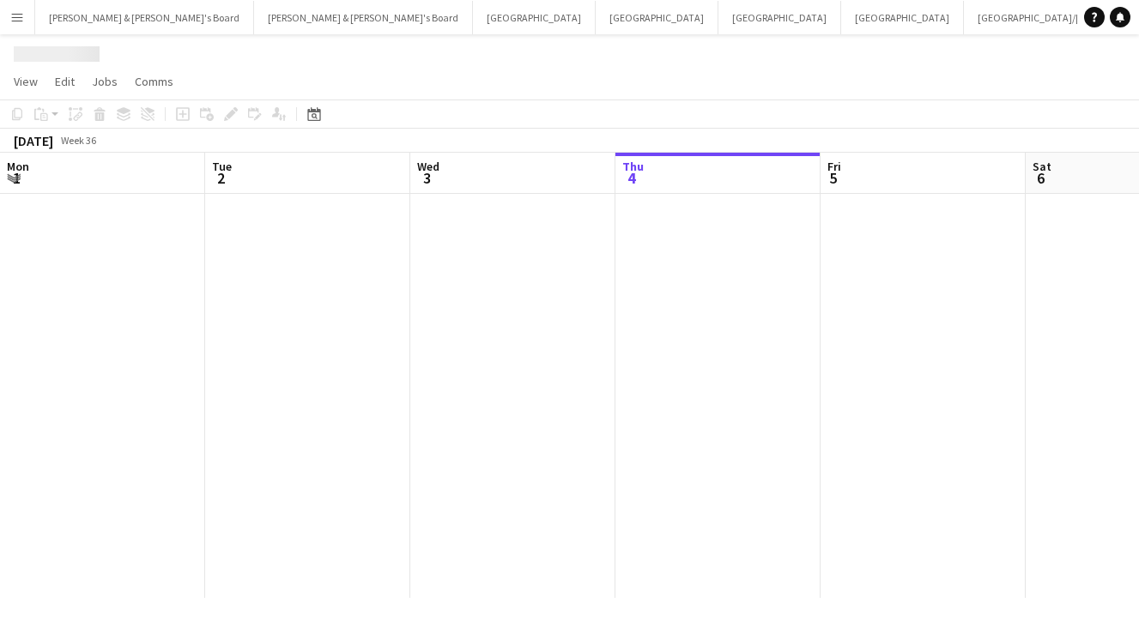
scroll to position [0, 410]
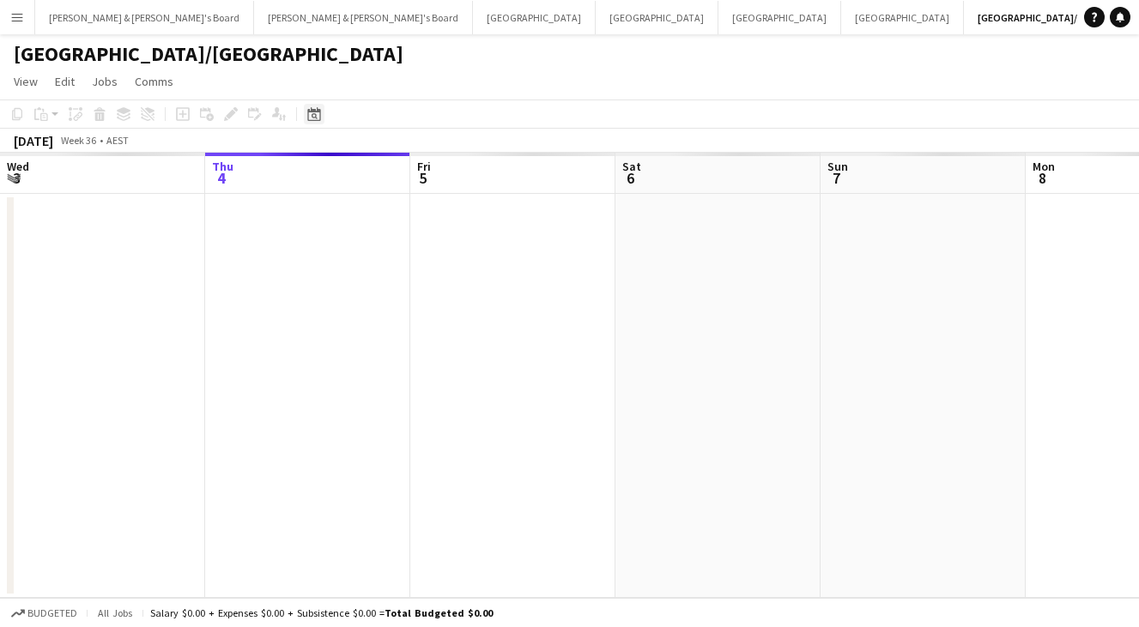
click at [315, 118] on icon at bounding box center [314, 116] width 6 height 6
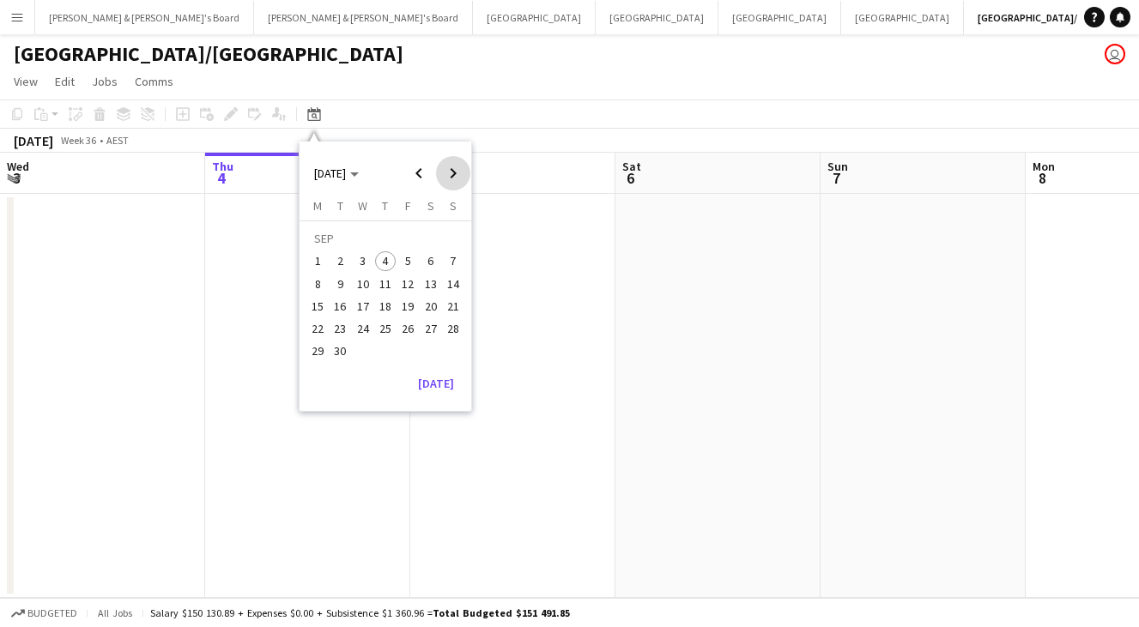
click at [450, 177] on span "Next month" at bounding box center [453, 173] width 34 height 34
click at [337, 306] on span "14" at bounding box center [340, 306] width 21 height 21
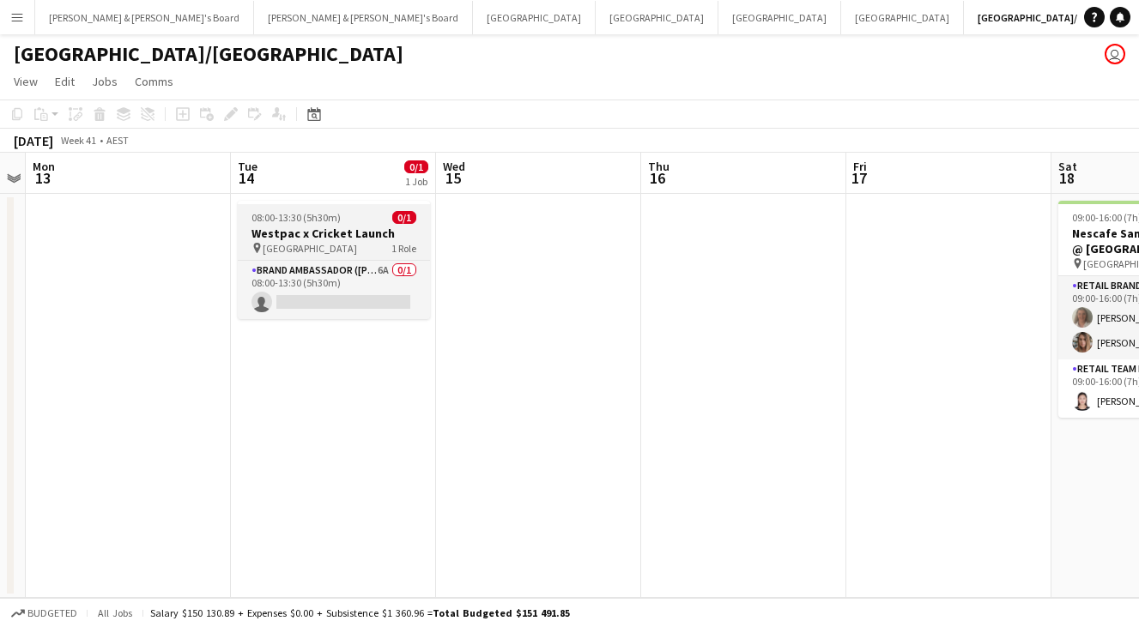
click at [339, 221] on div "08:00-13:30 (5h30m) 0/1" at bounding box center [334, 217] width 192 height 13
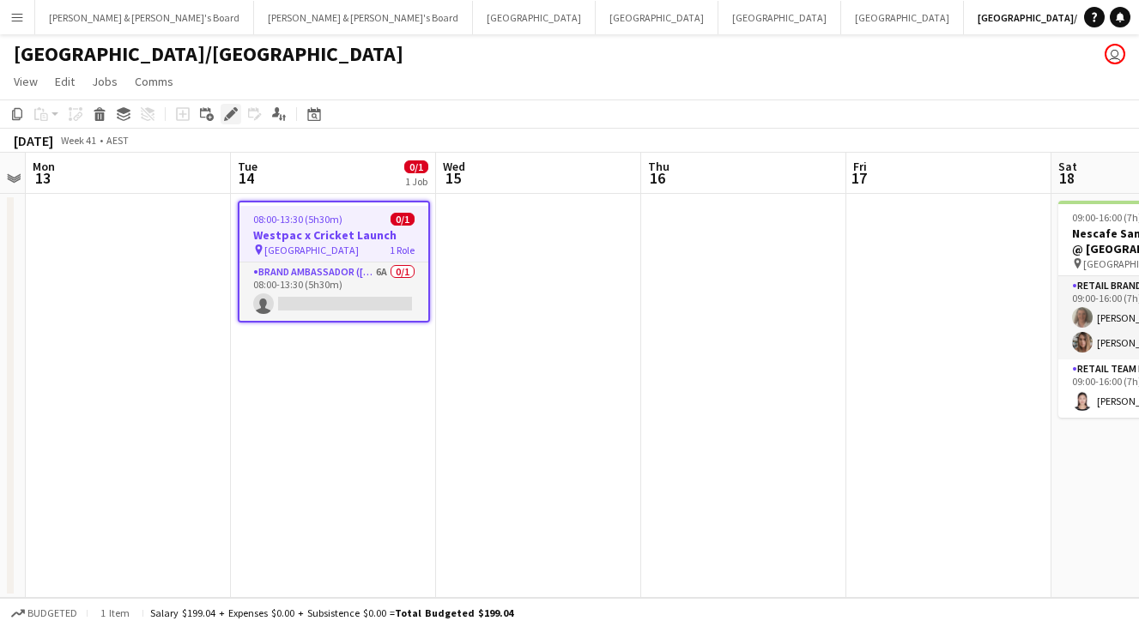
click at [235, 110] on icon at bounding box center [235, 109] width 4 height 4
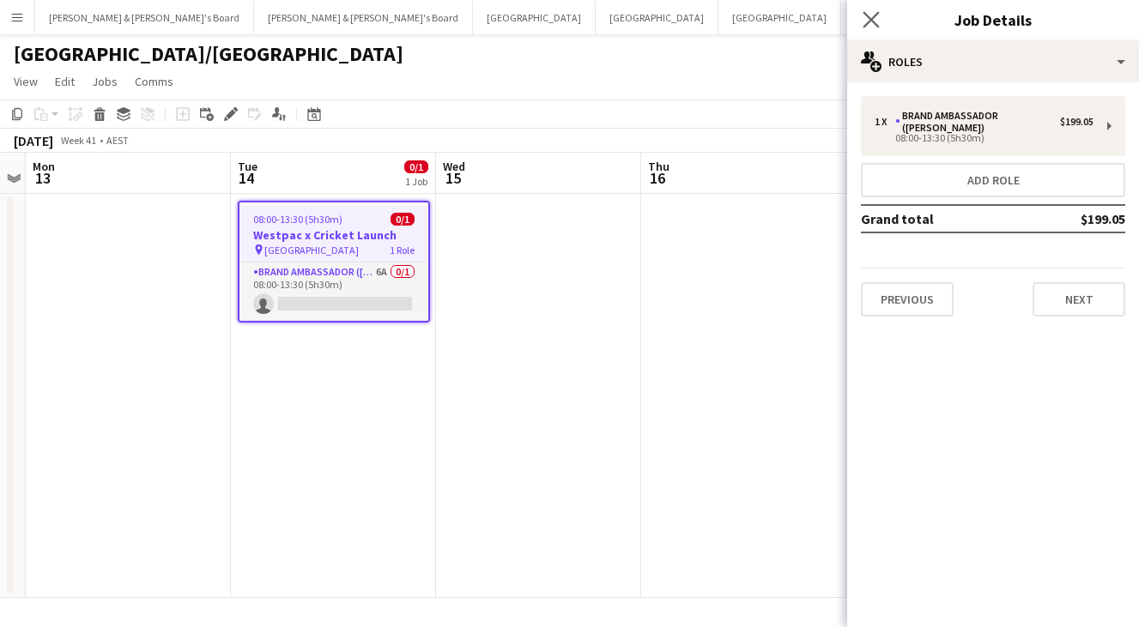
click at [867, 10] on app-icon "Close pop-in" at bounding box center [871, 20] width 25 height 25
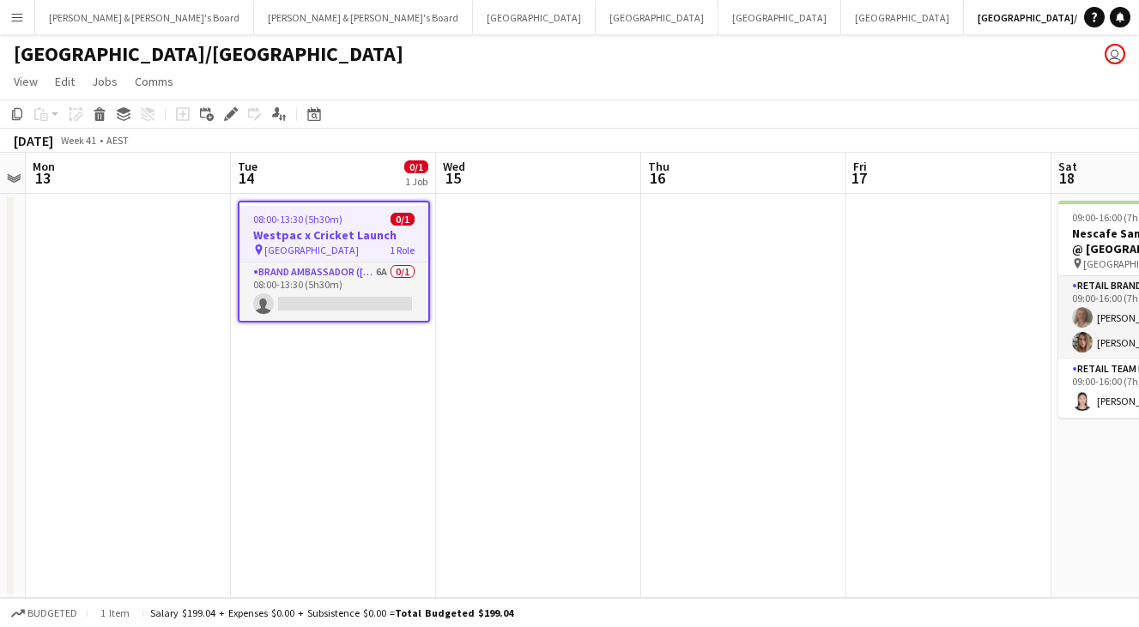
click at [359, 237] on h3 "Westpac x Cricket Launch" at bounding box center [333, 234] width 189 height 15
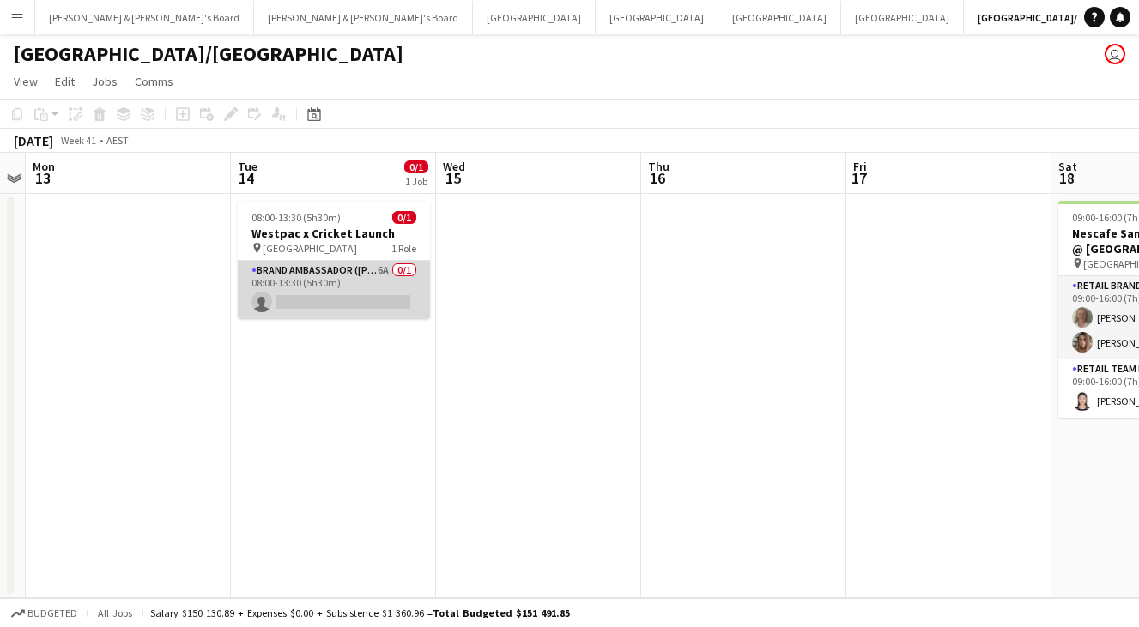
click at [359, 277] on app-card-role "Brand Ambassador (Mon - Fri) 6A 0/1 08:00-13:30 (5h30m) single-neutral-actions" at bounding box center [334, 290] width 192 height 58
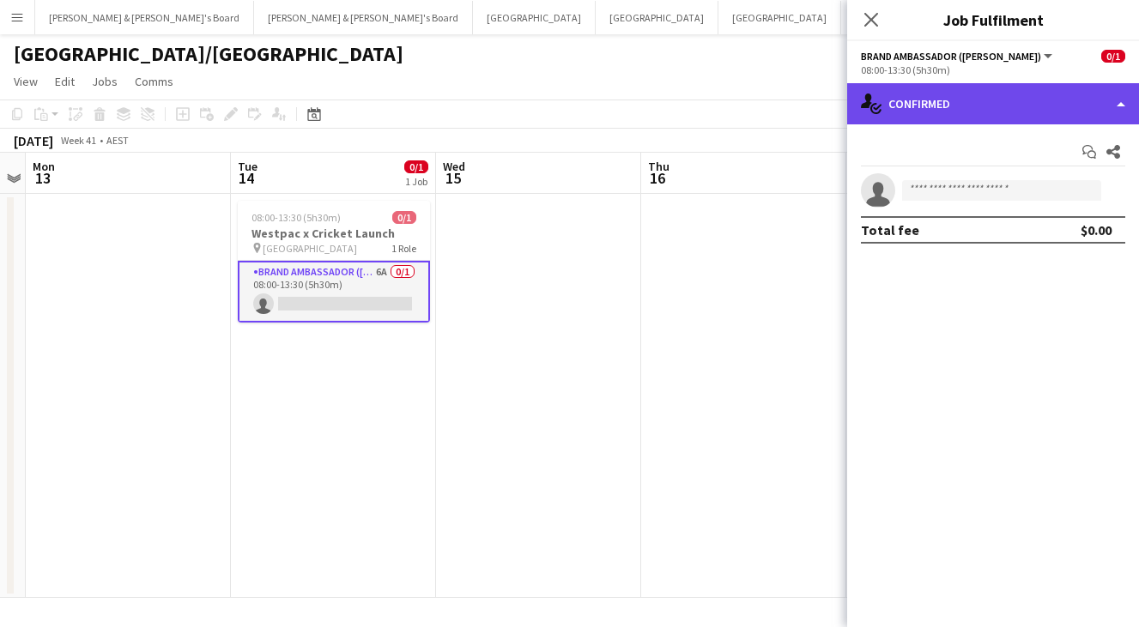
click at [1090, 99] on div "single-neutral-actions-check-2 Confirmed" at bounding box center [993, 103] width 292 height 41
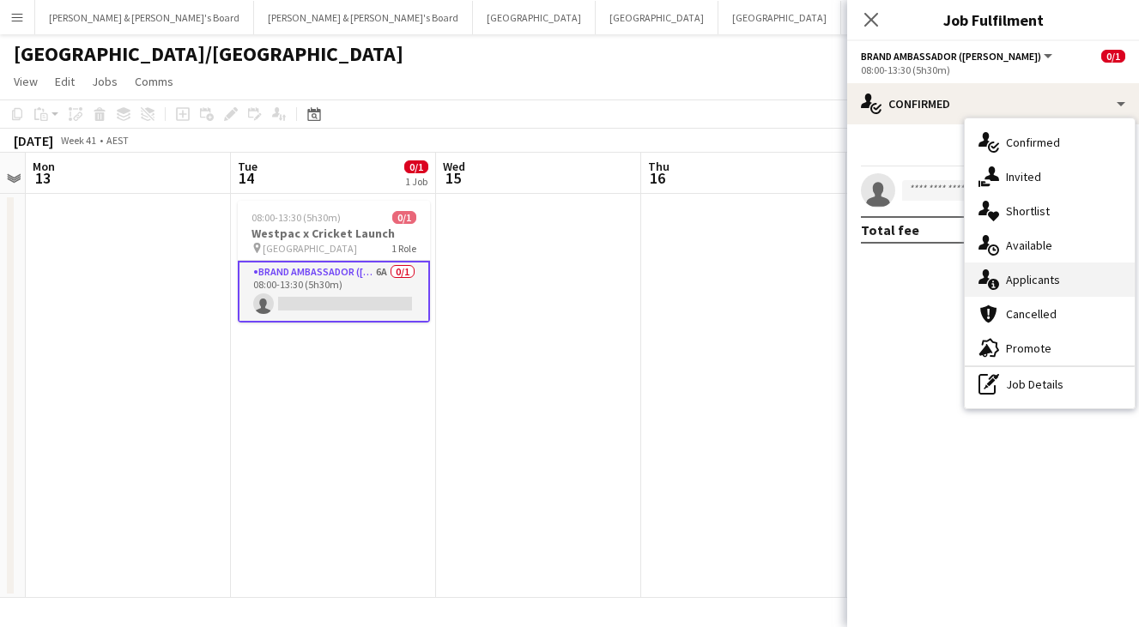
click at [1045, 283] on span "Applicants" at bounding box center [1033, 279] width 54 height 15
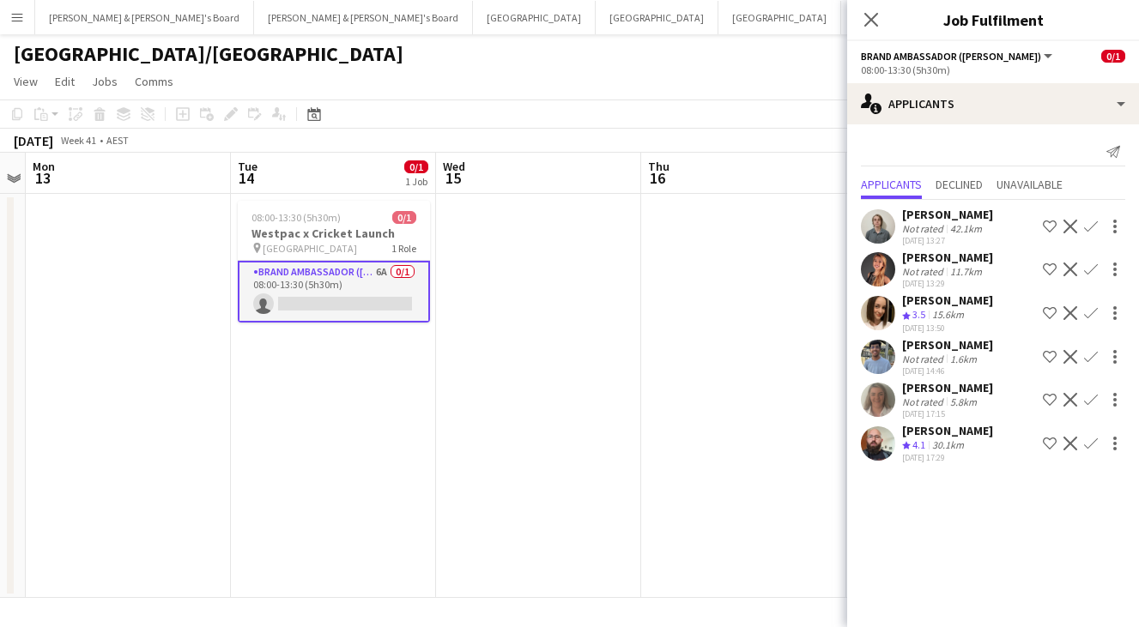
click at [518, 45] on div "[GEOGRAPHIC_DATA]/[GEOGRAPHIC_DATA] user" at bounding box center [569, 50] width 1139 height 33
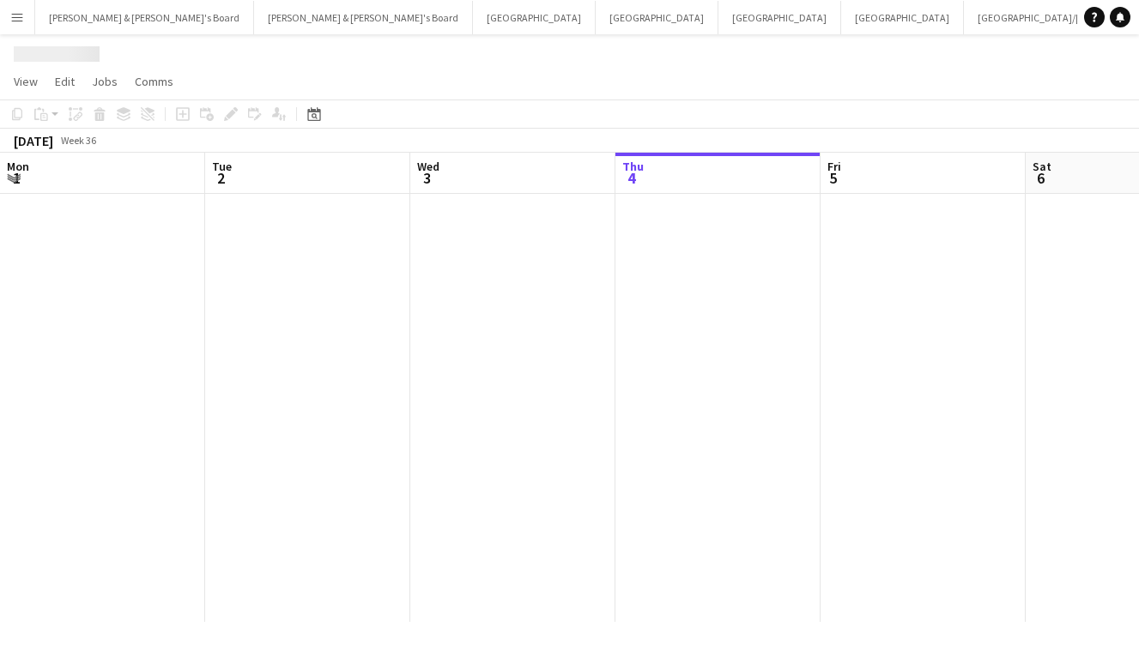
scroll to position [0, 410]
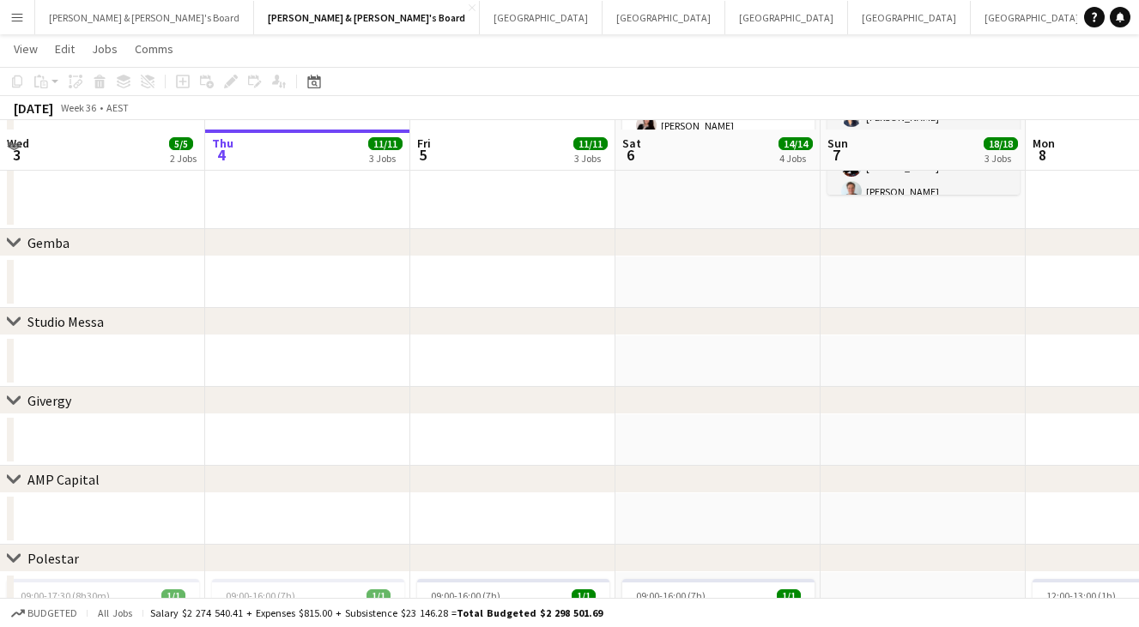
scroll to position [268, 0]
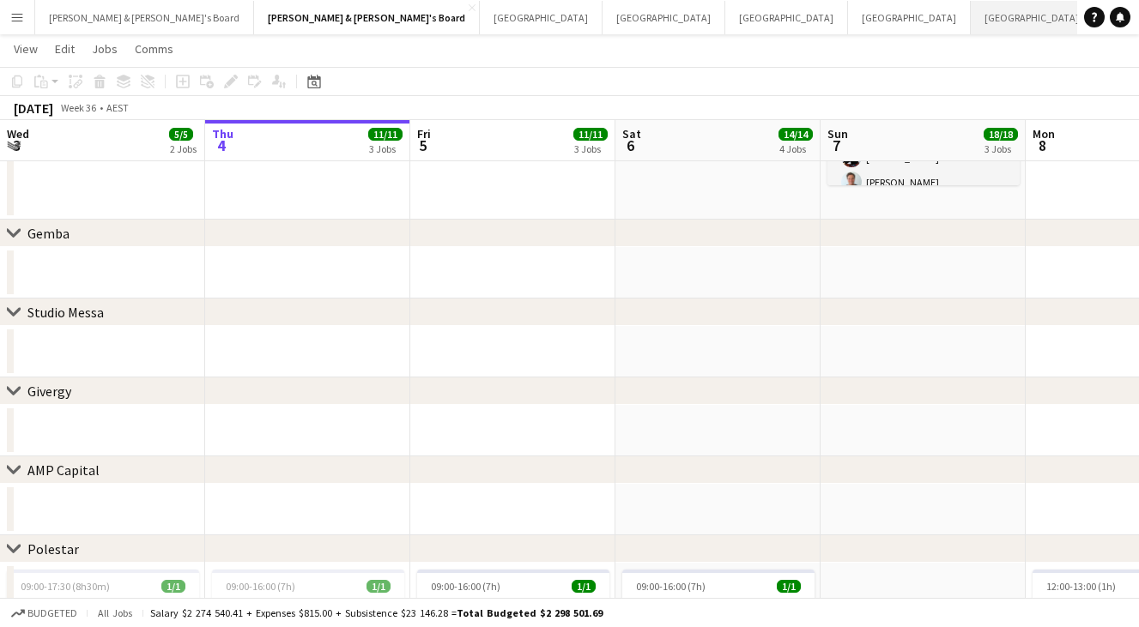
click at [970, 21] on button "[GEOGRAPHIC_DATA]/[GEOGRAPHIC_DATA] Close" at bounding box center [1080, 17] width 220 height 33
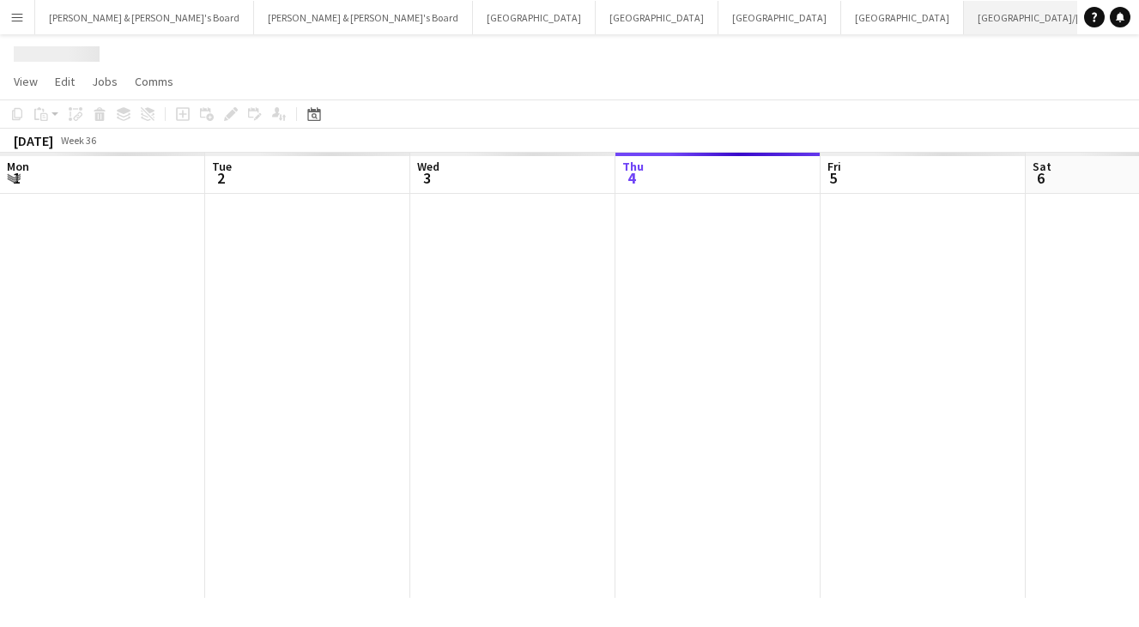
scroll to position [0, 410]
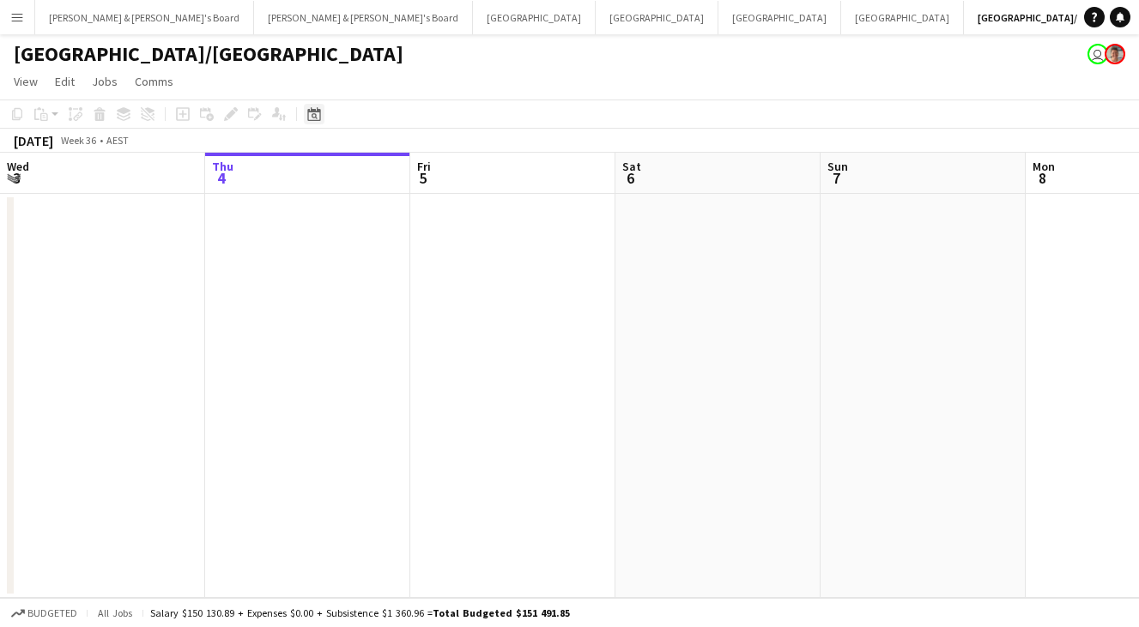
click at [311, 113] on icon "Date picker" at bounding box center [314, 114] width 14 height 14
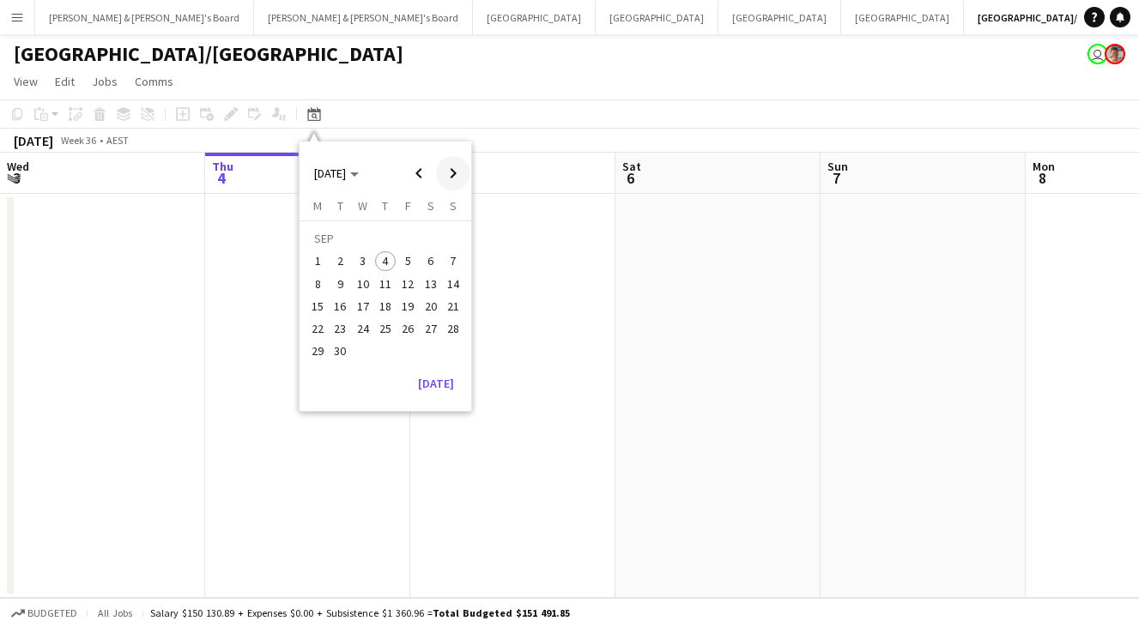
click at [447, 184] on span "Next month" at bounding box center [453, 173] width 34 height 34
click at [338, 311] on span "14" at bounding box center [340, 306] width 21 height 21
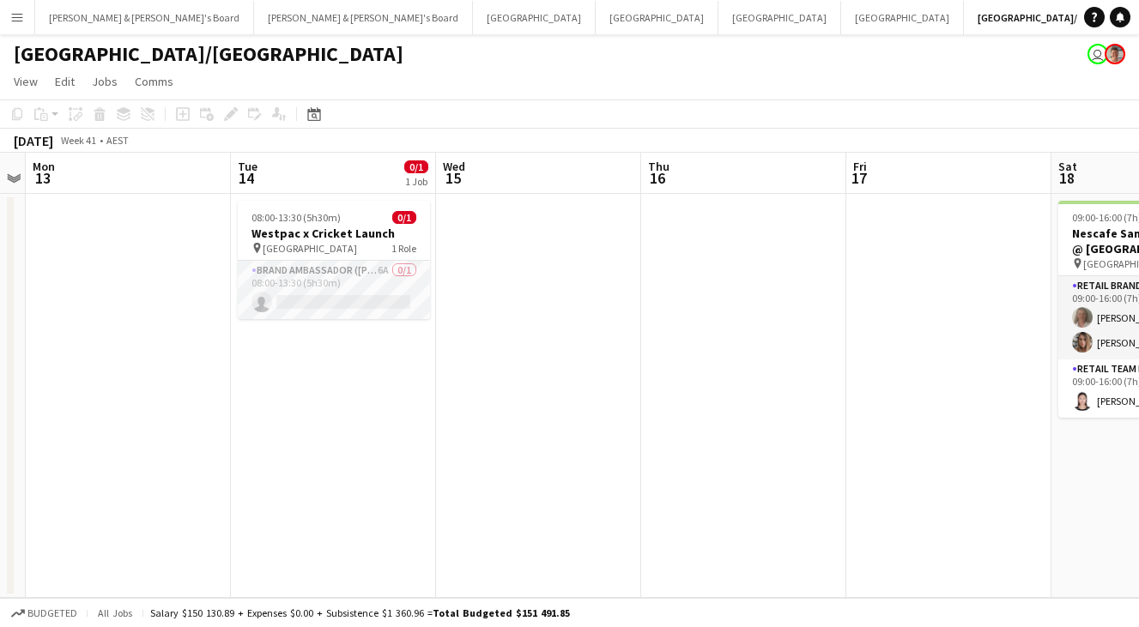
click at [457, 101] on app-toolbar "Copy Paste Paste Command V Paste with crew Command Shift V Paste linked Job [GE…" at bounding box center [569, 114] width 1139 height 29
